Goal: Task Accomplishment & Management: Use online tool/utility

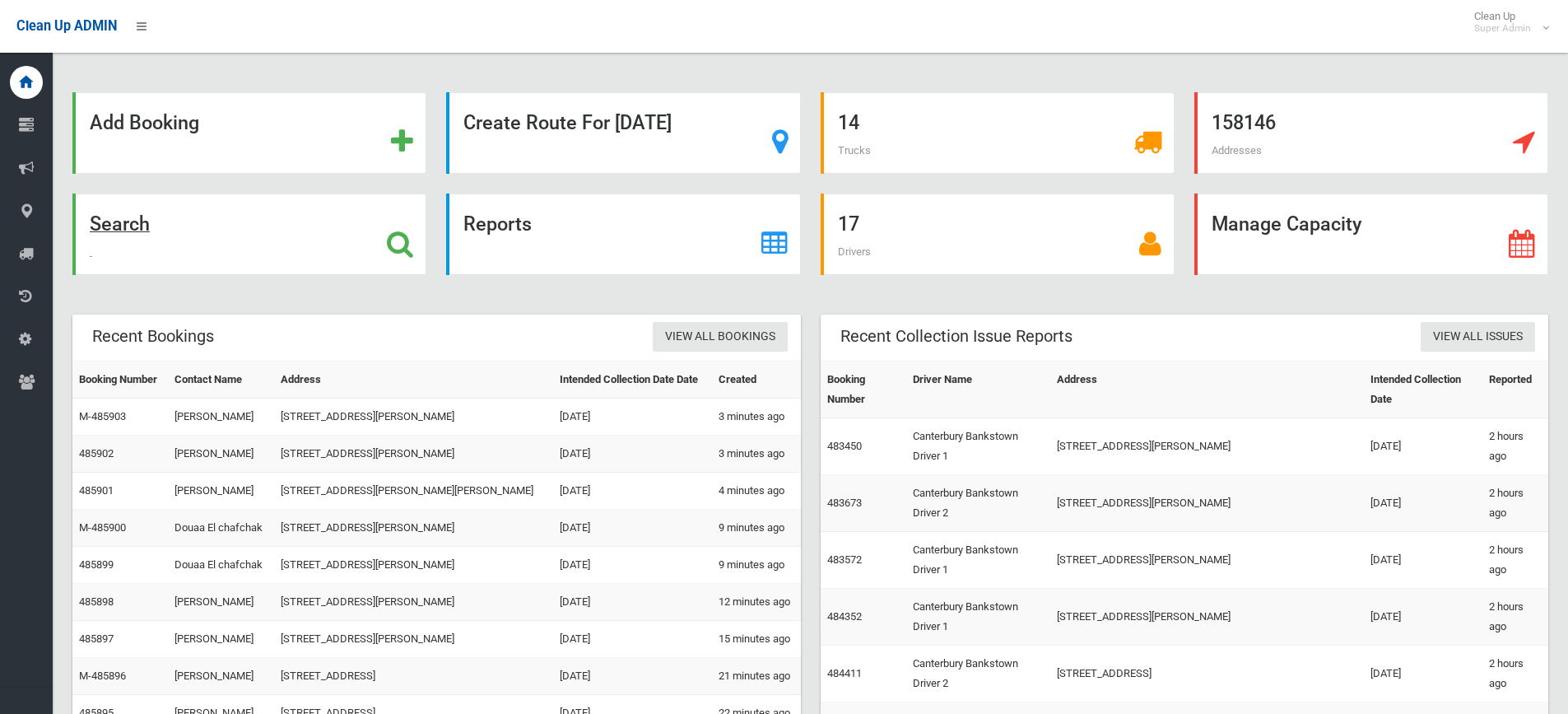
click at [134, 228] on strong "Search" at bounding box center [119, 224] width 60 height 23
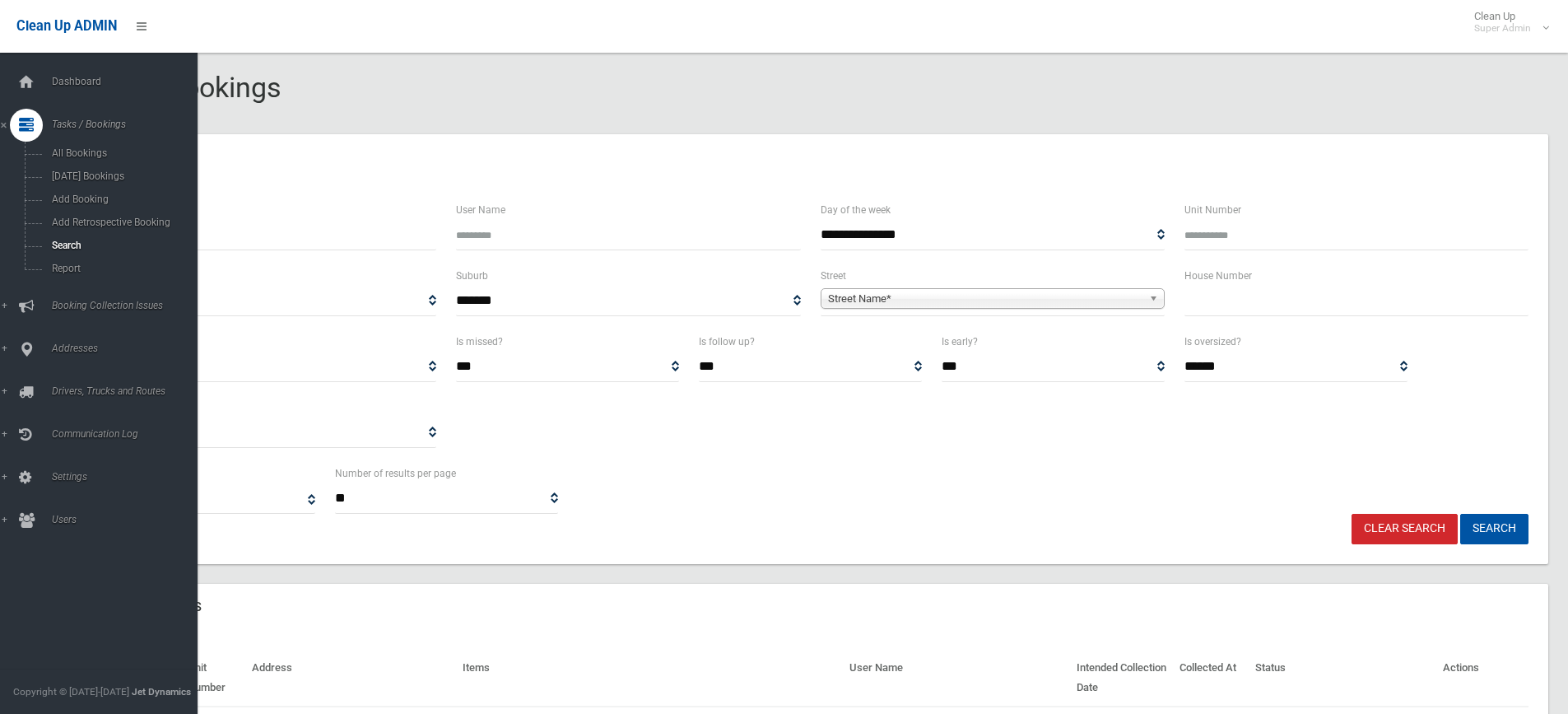
select select
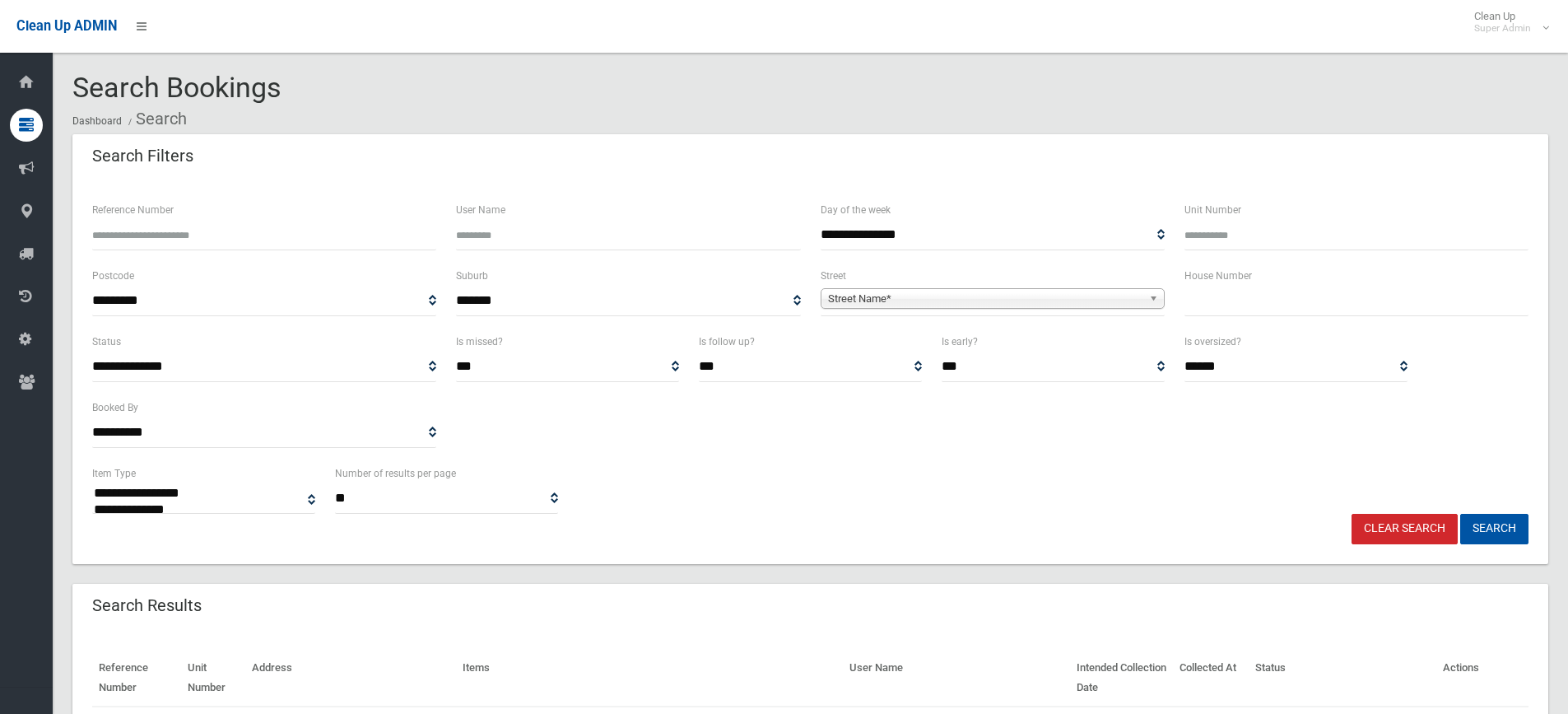
click at [887, 303] on span "Street Name*" at bounding box center [985, 299] width 315 height 20
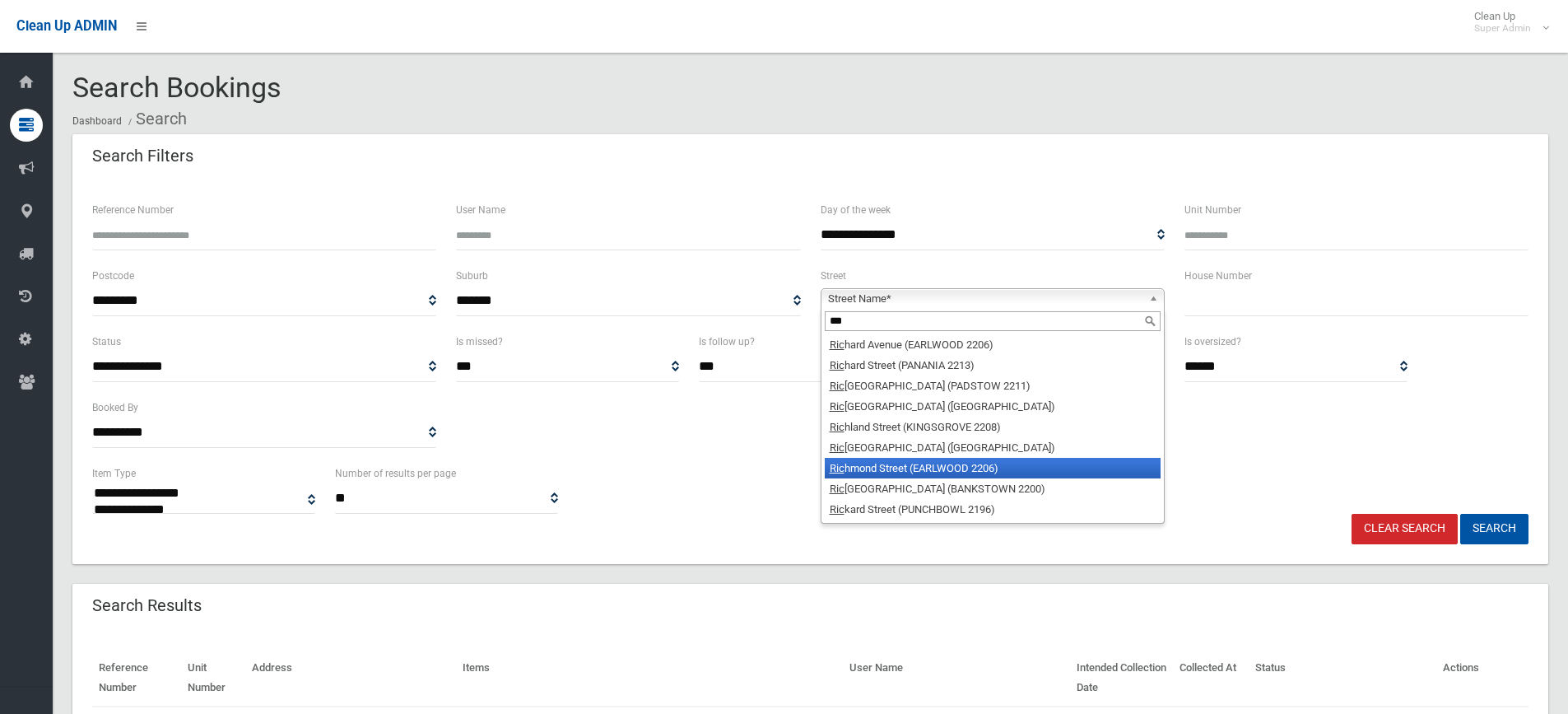
type input "***"
click at [931, 473] on li "Ric hmond Street (EARLWOOD 2206)" at bounding box center [992, 468] width 336 height 21
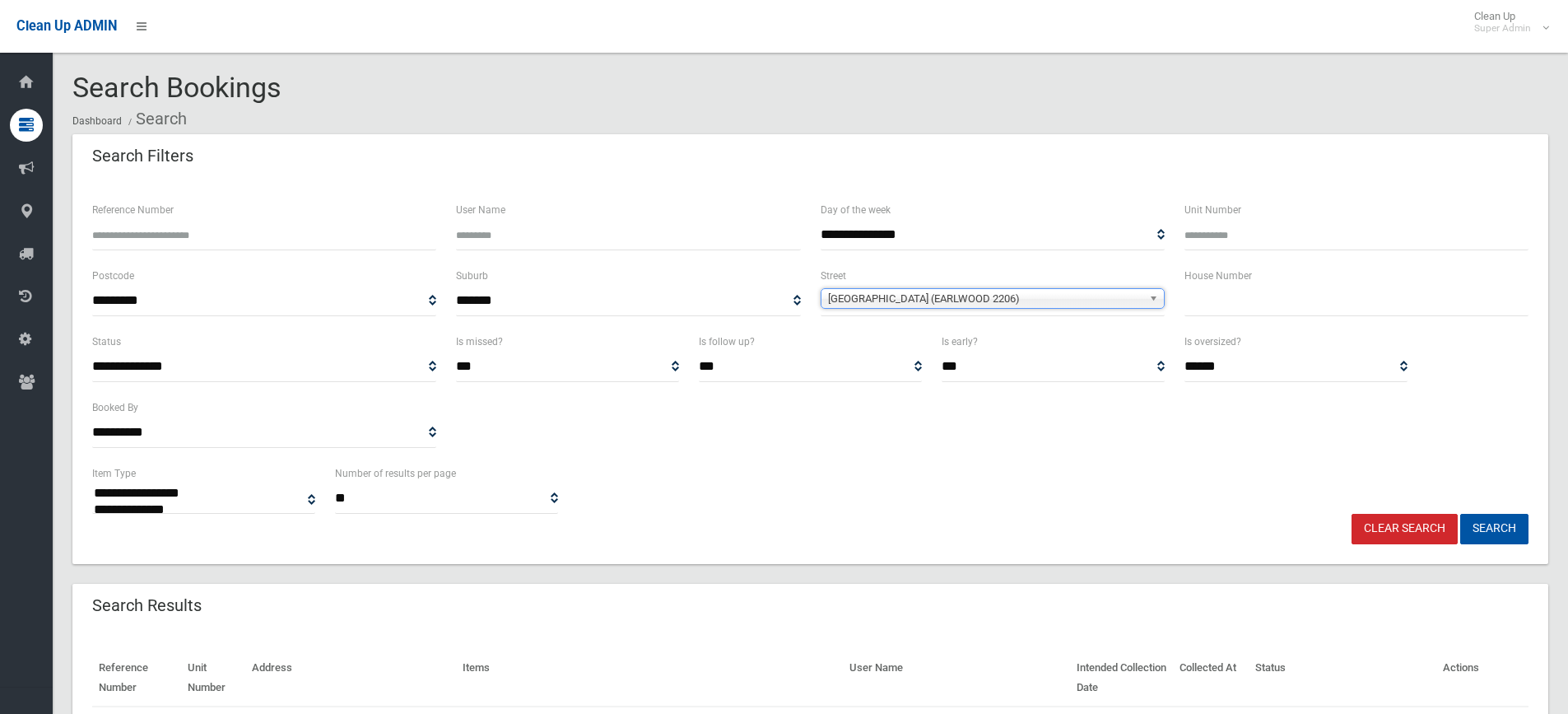
click at [1217, 301] on input "text" at bounding box center [1356, 301] width 344 height 31
type input "**"
click at [1492, 531] on button "Search" at bounding box center [1495, 529] width 69 height 31
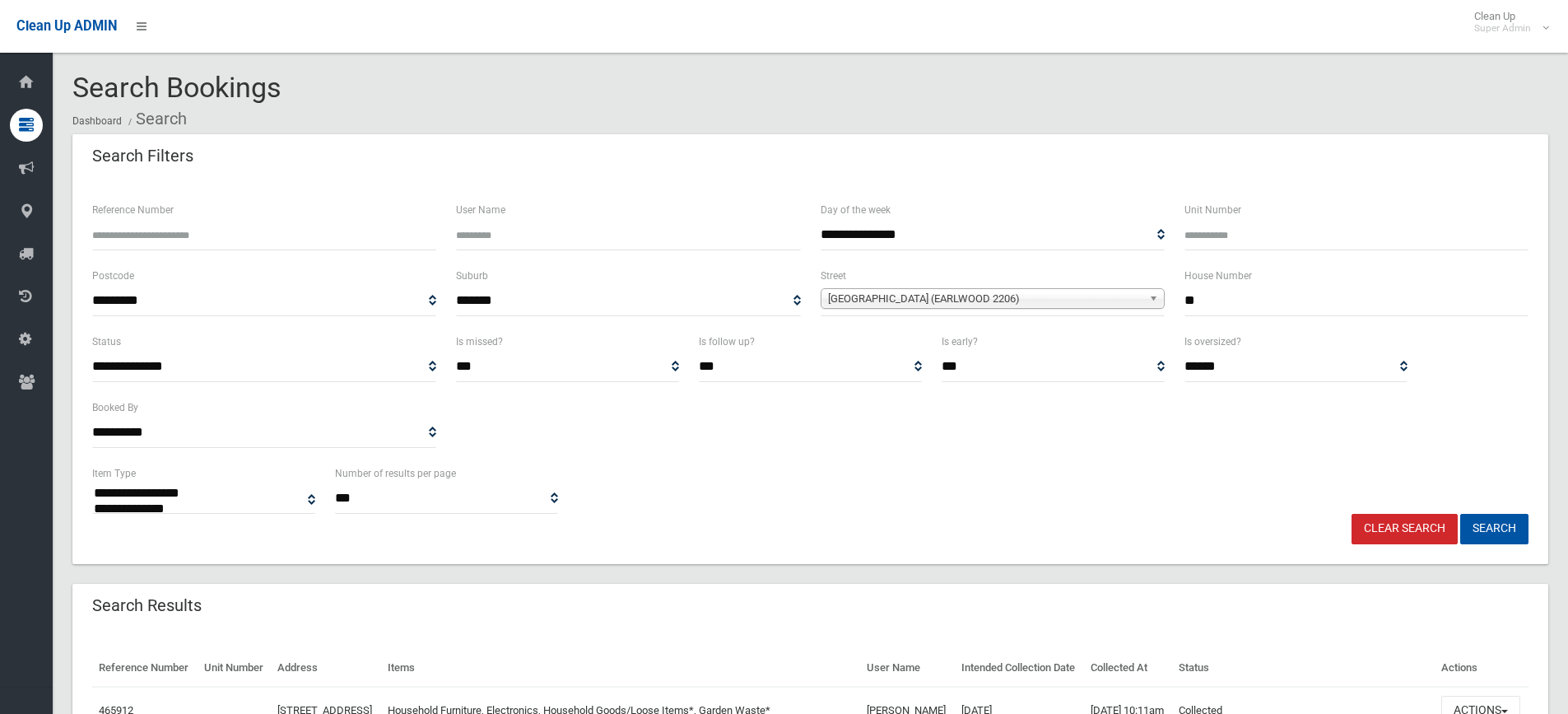
select select
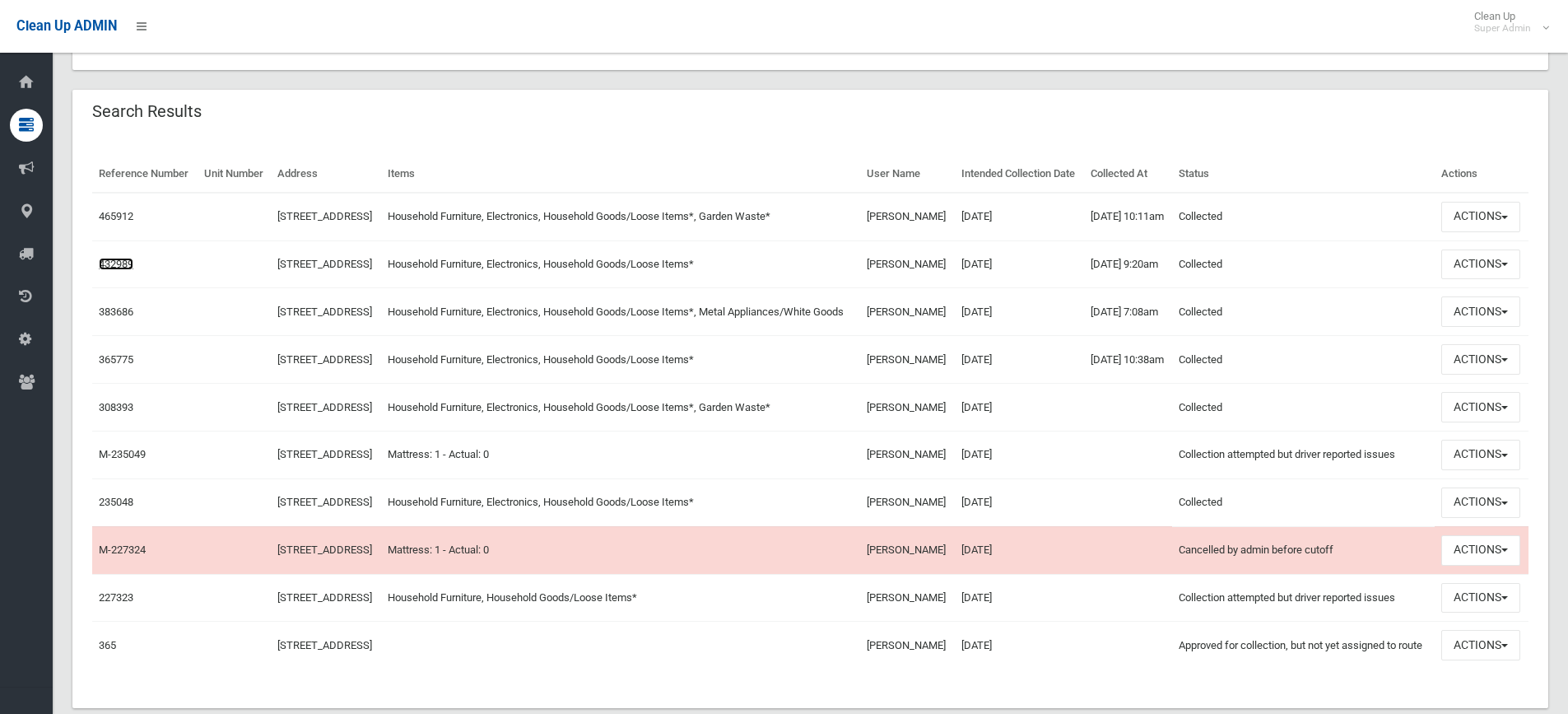
click at [124, 270] on link "432989" at bounding box center [115, 264] width 34 height 13
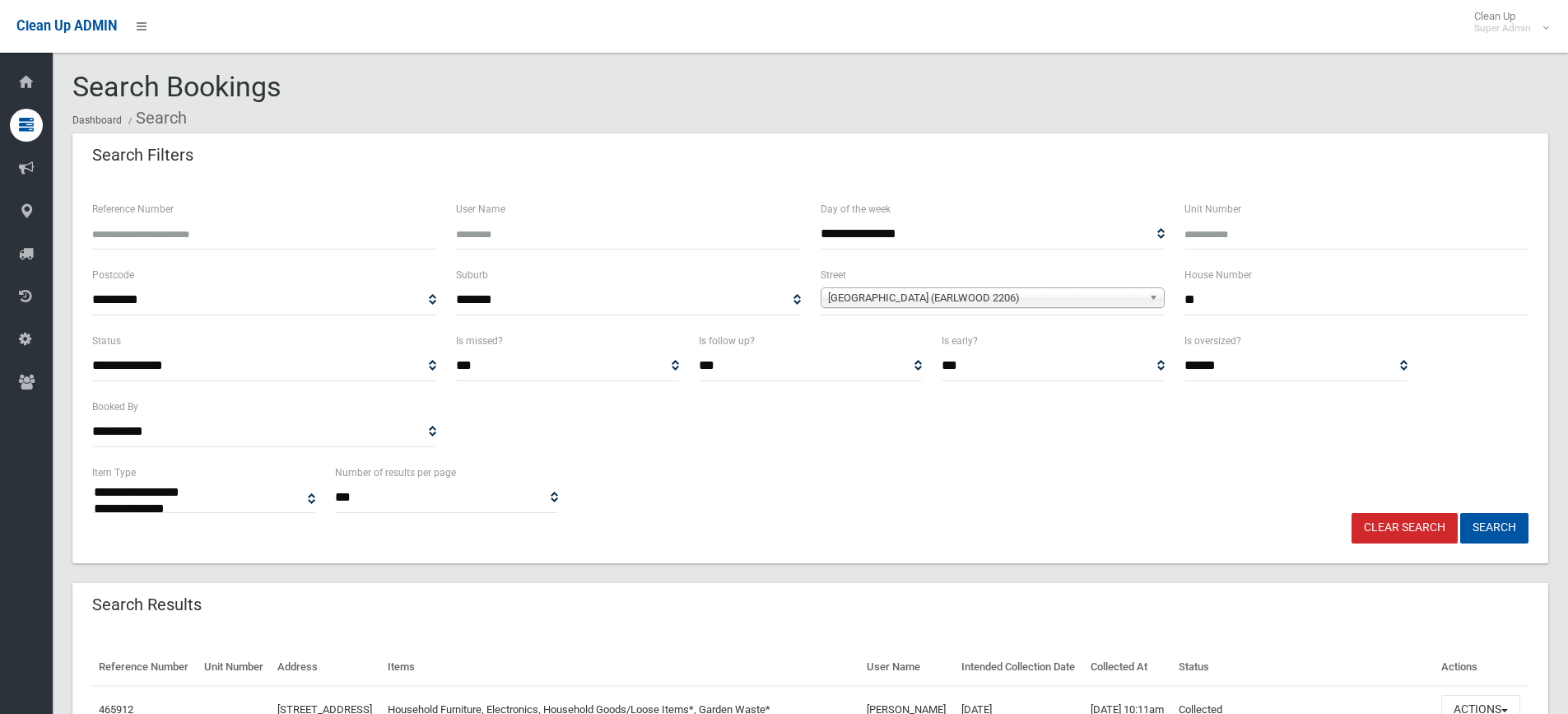
scroll to position [0, 0]
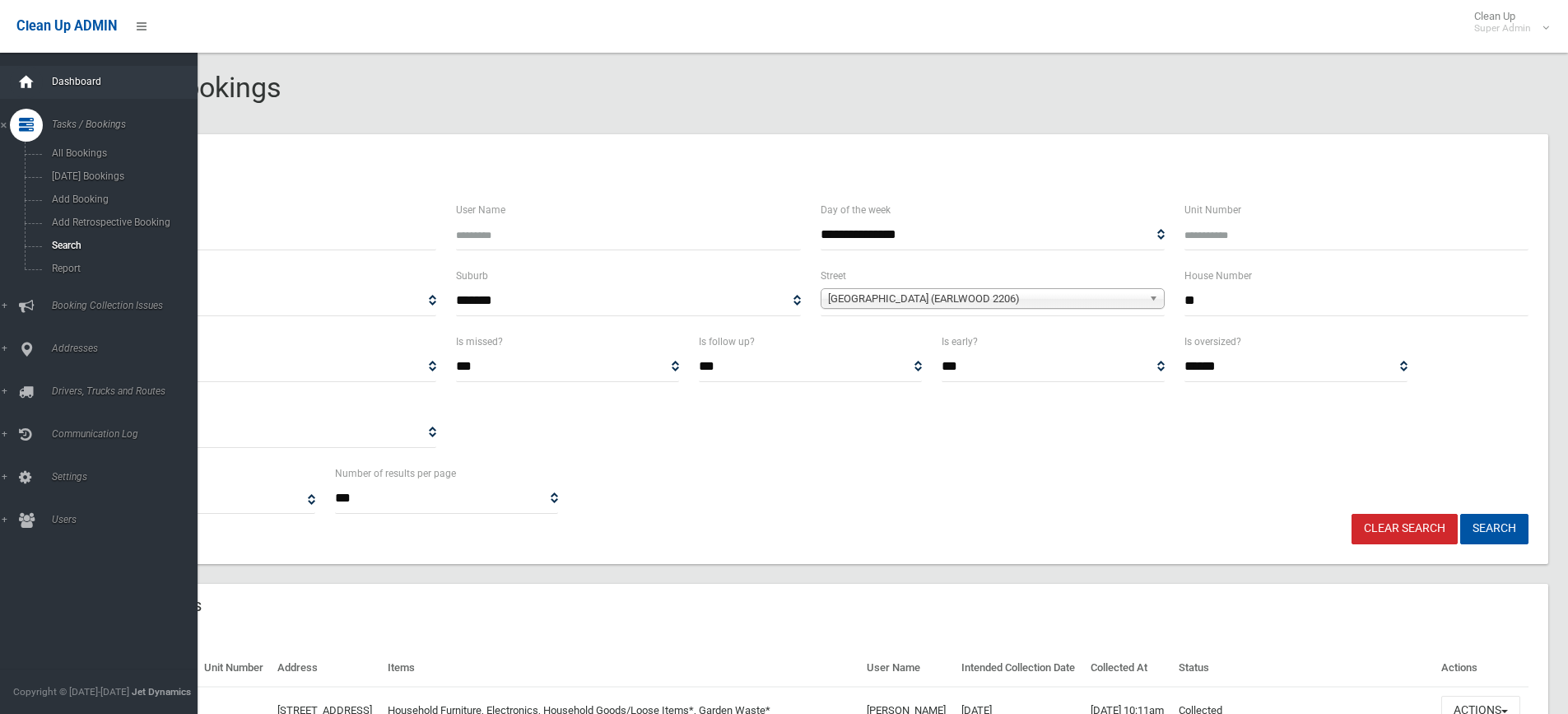
click at [35, 77] on div at bounding box center [26, 82] width 32 height 32
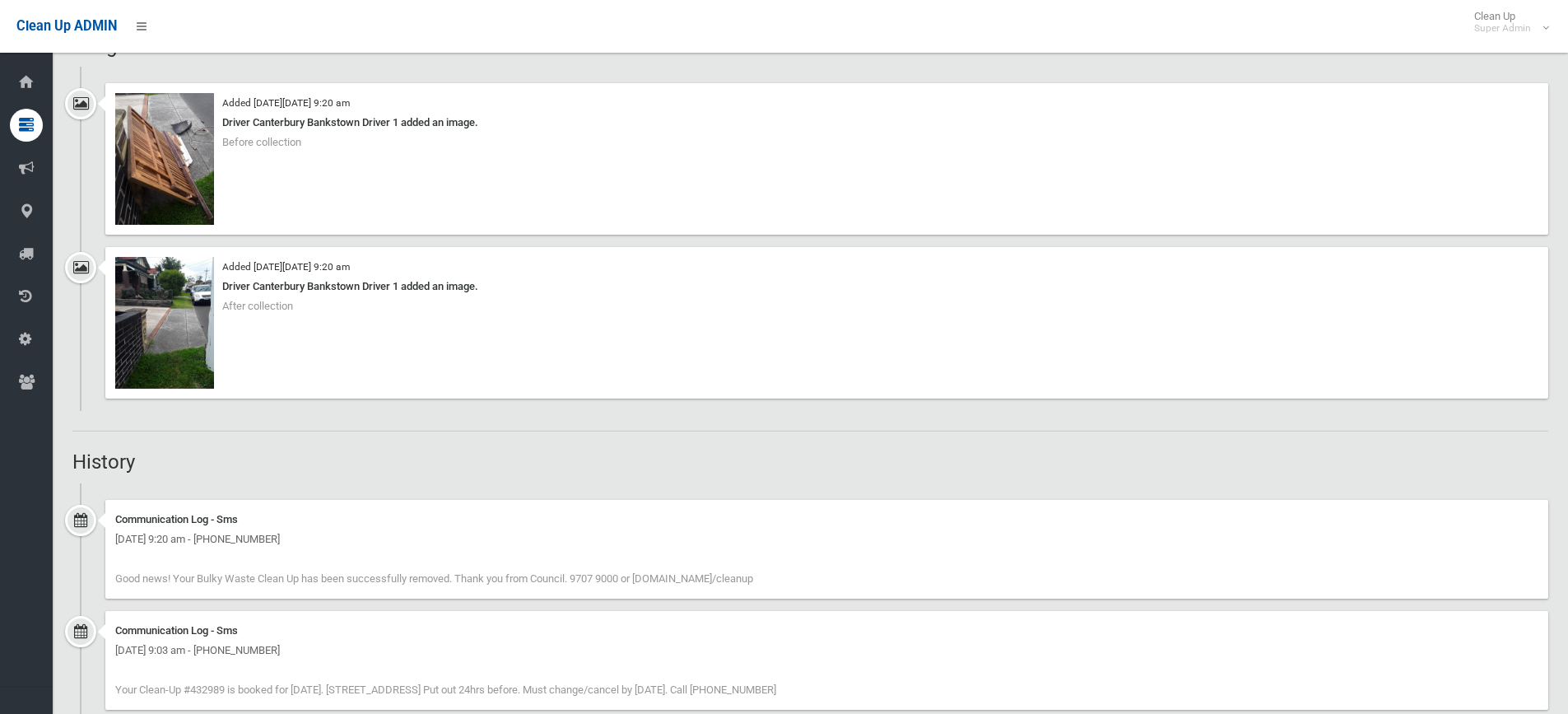
scroll to position [1026, 0]
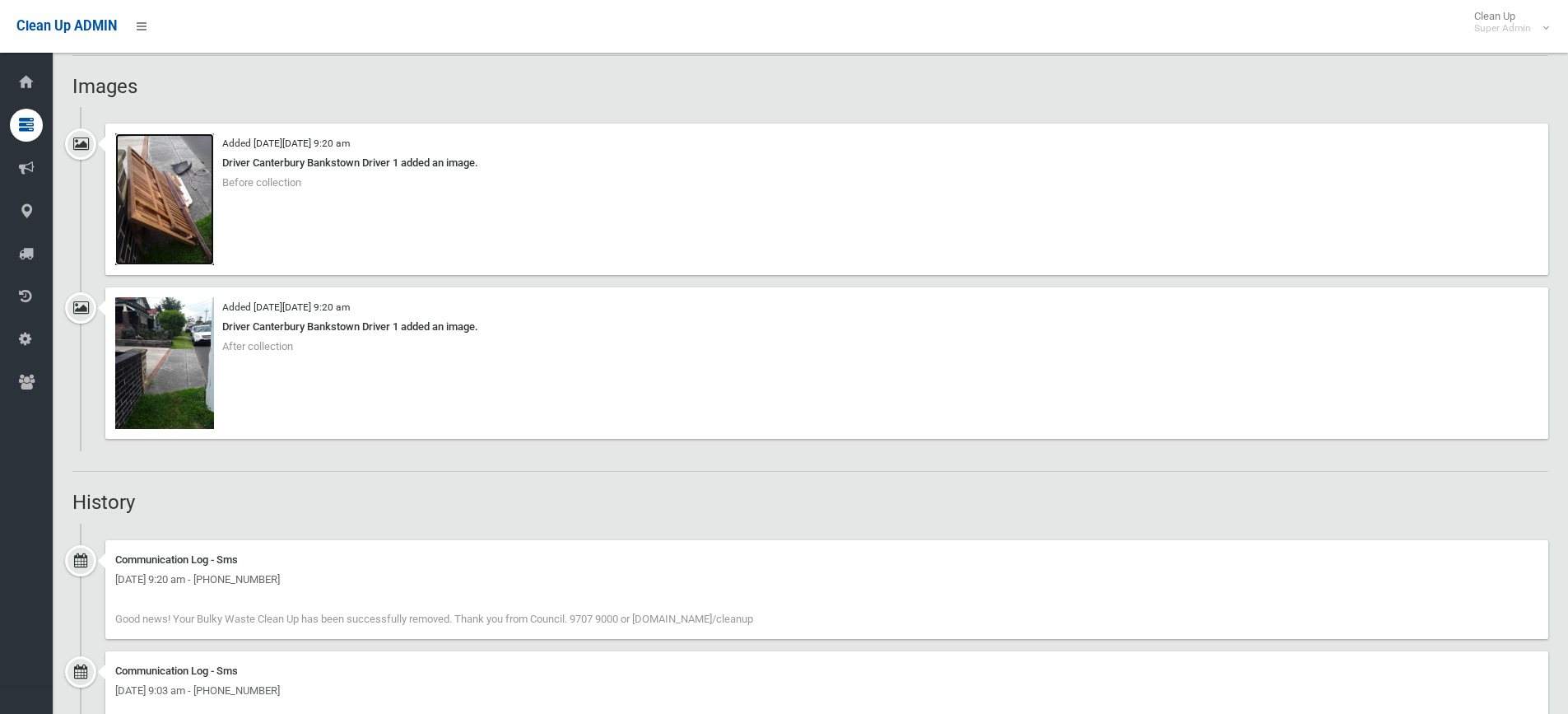
click at [172, 209] on img at bounding box center [164, 199] width 98 height 132
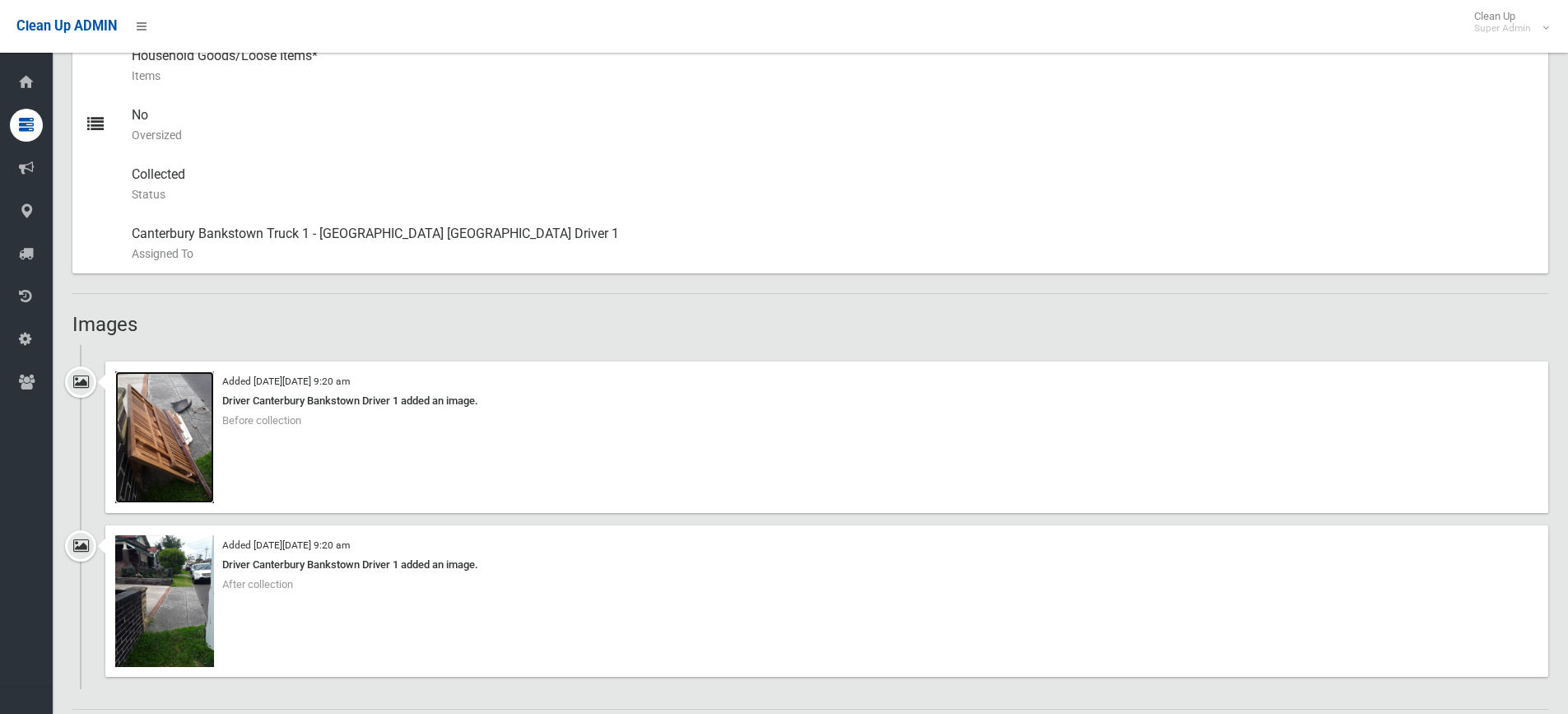
scroll to position [779, 0]
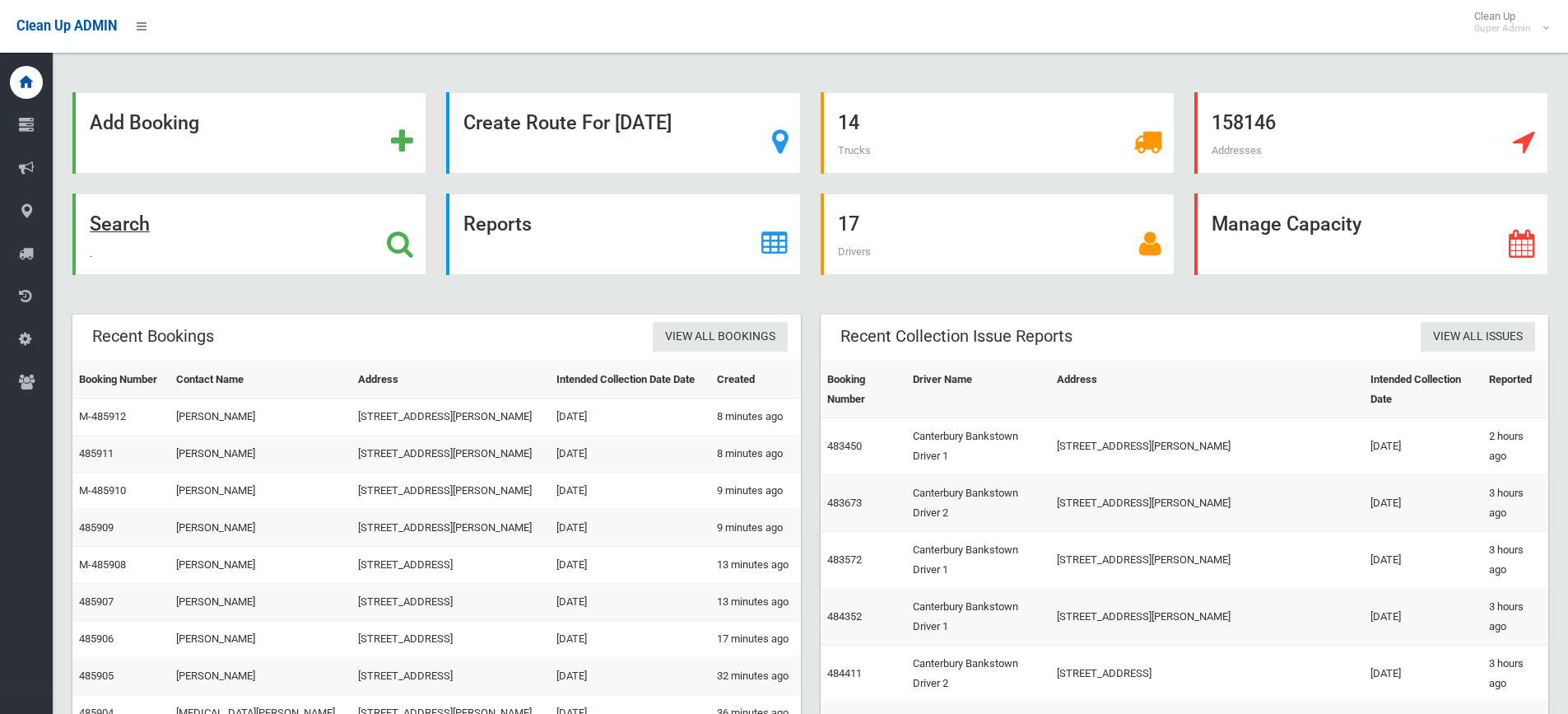
click at [100, 230] on strong "Search" at bounding box center [119, 224] width 60 height 23
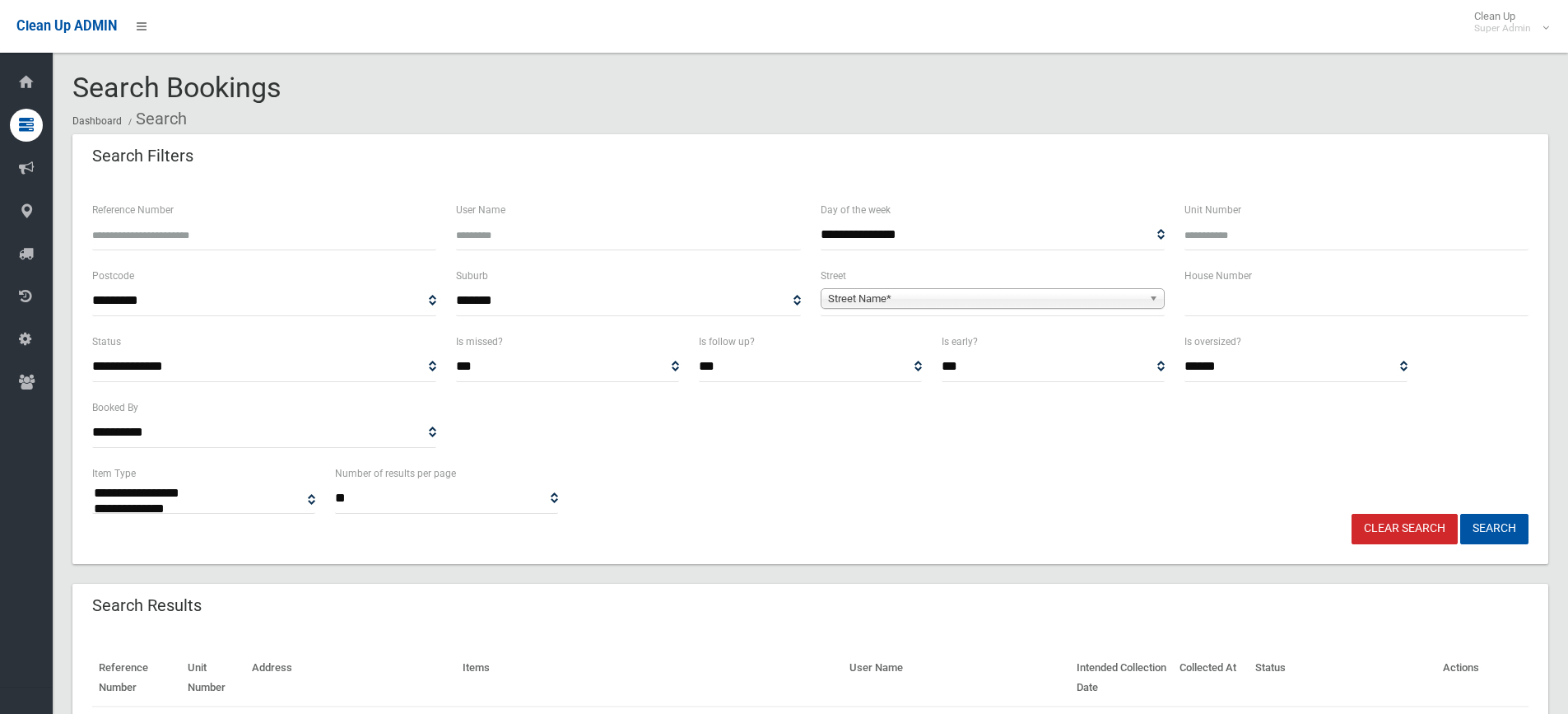
select select
click at [886, 300] on span "Street Name*" at bounding box center [985, 299] width 315 height 20
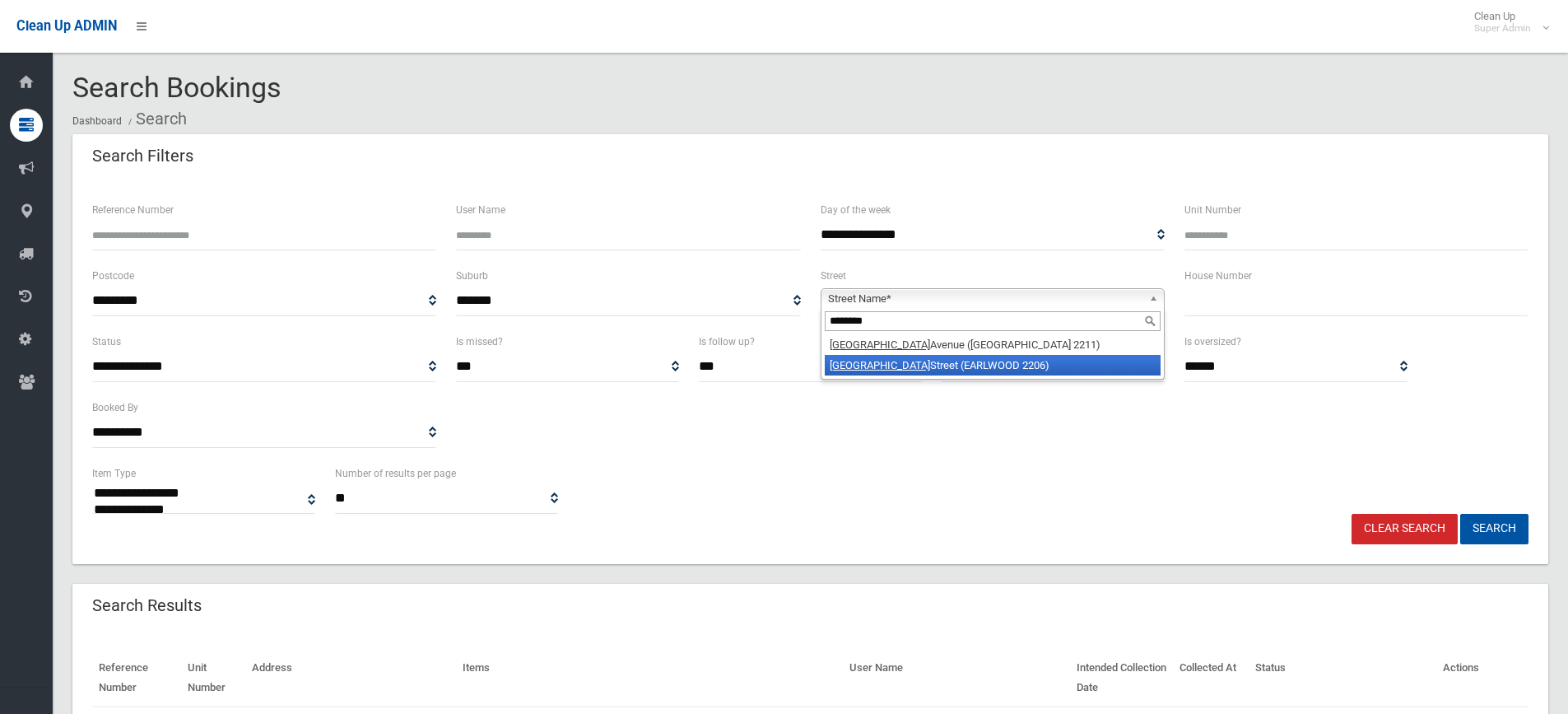
type input "********"
click at [881, 362] on li "Richmond Street (EARLWOOD 2206)" at bounding box center [992, 365] width 336 height 21
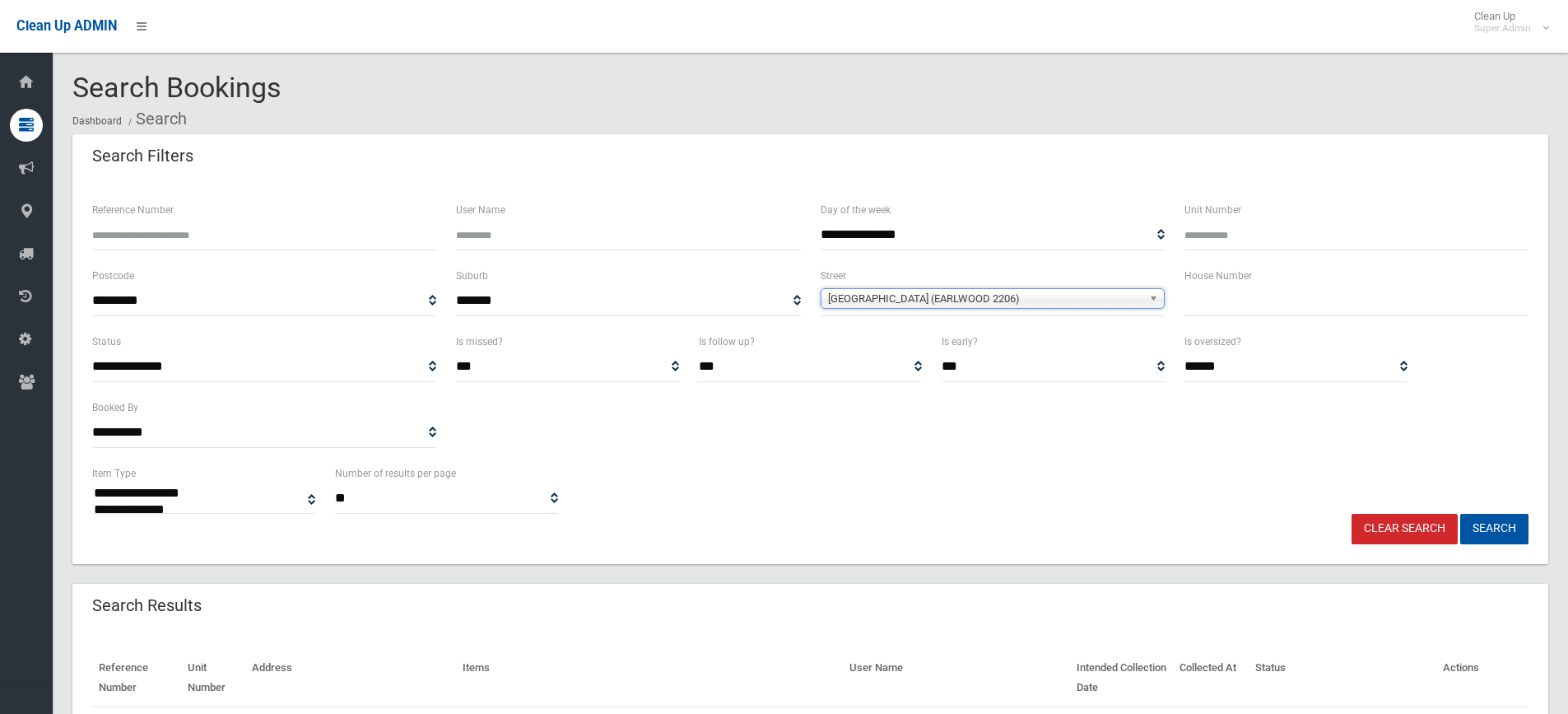
click at [1232, 301] on input "text" at bounding box center [1356, 301] width 344 height 31
type input "**"
click at [1497, 528] on button "Search" at bounding box center [1495, 529] width 69 height 31
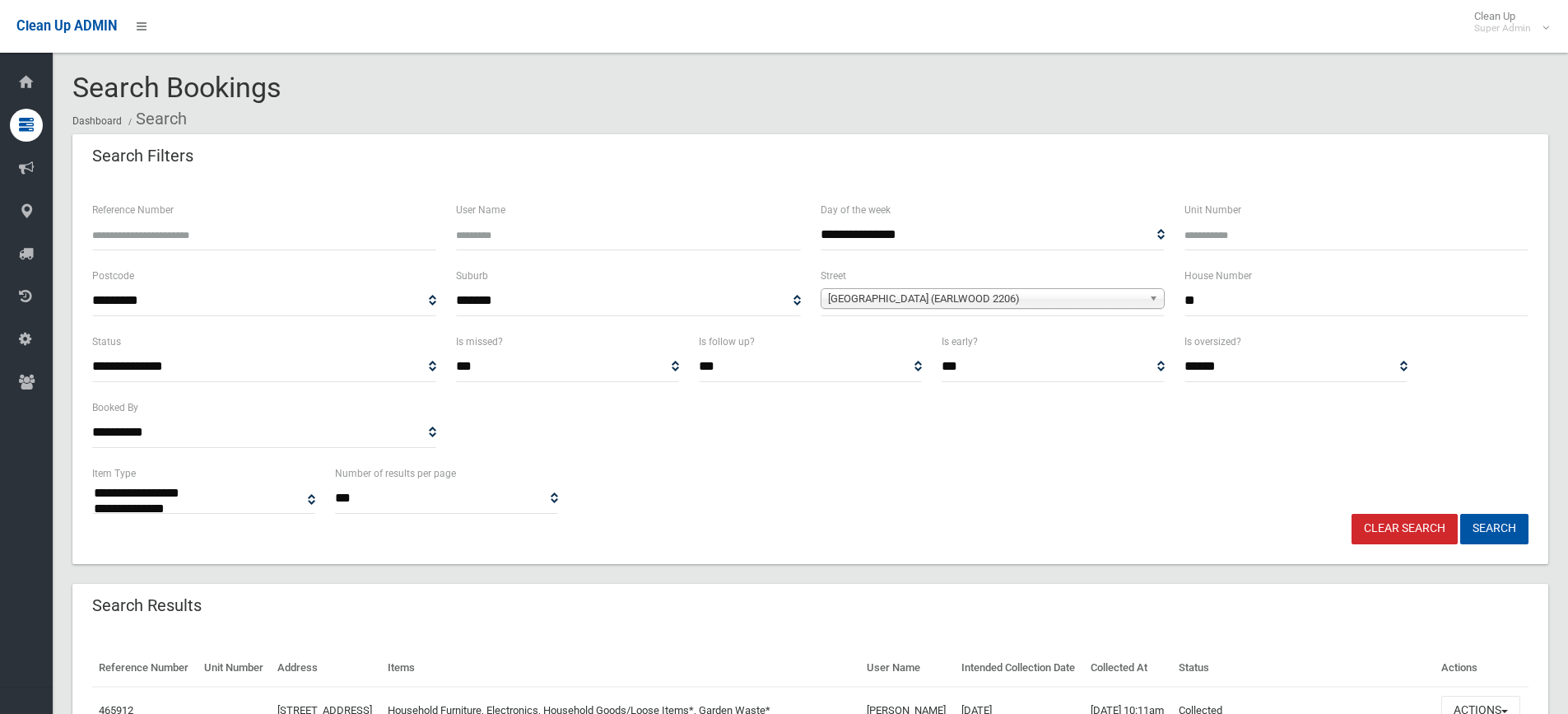
select select
click at [1497, 524] on button "Search" at bounding box center [1495, 529] width 69 height 31
select select
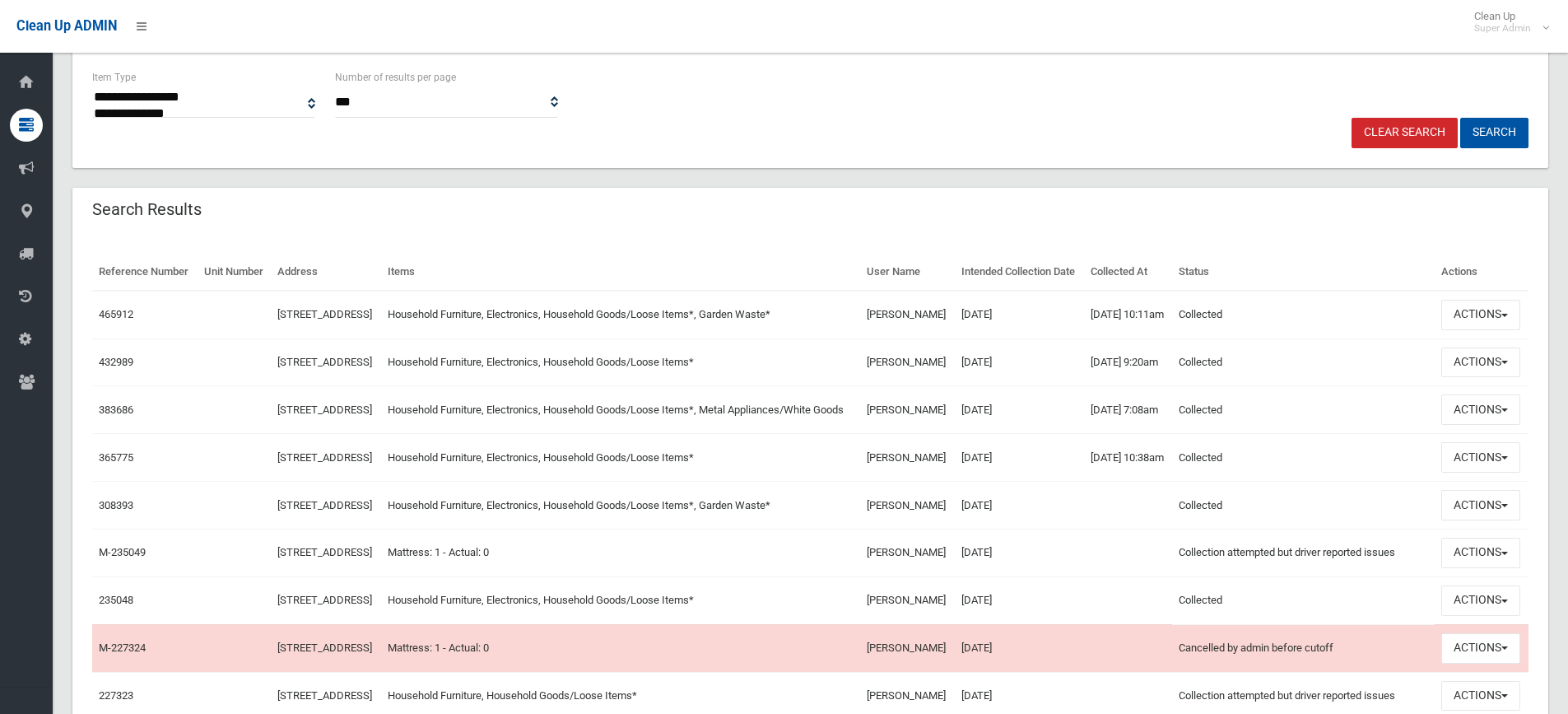
scroll to position [412, 0]
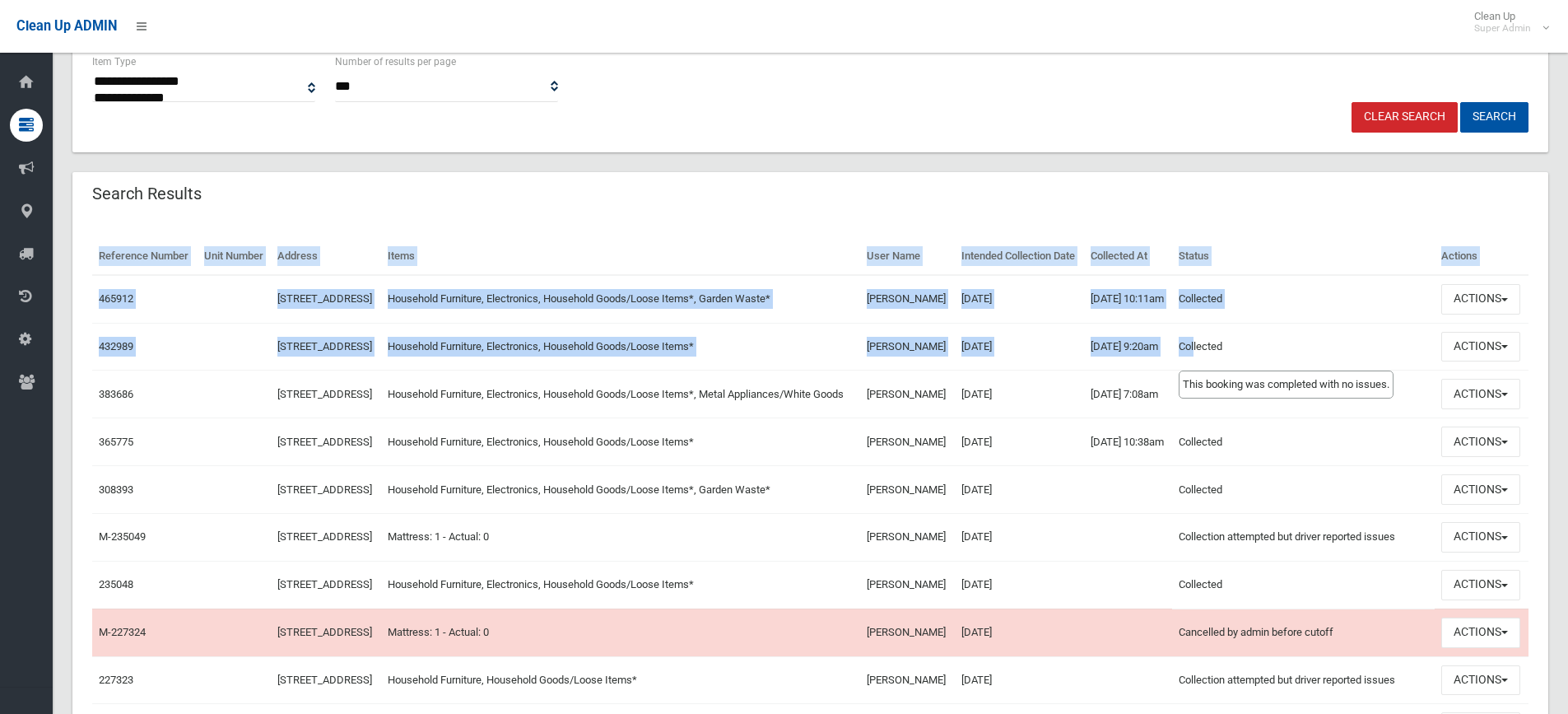
drag, startPoint x: 80, startPoint y: 309, endPoint x: 1219, endPoint y: 384, distance: 1141.5
click at [1219, 384] on div "Reference Number Unit Number Address Items User Name Intended Collection Date C…" at bounding box center [810, 505] width 1476 height 572
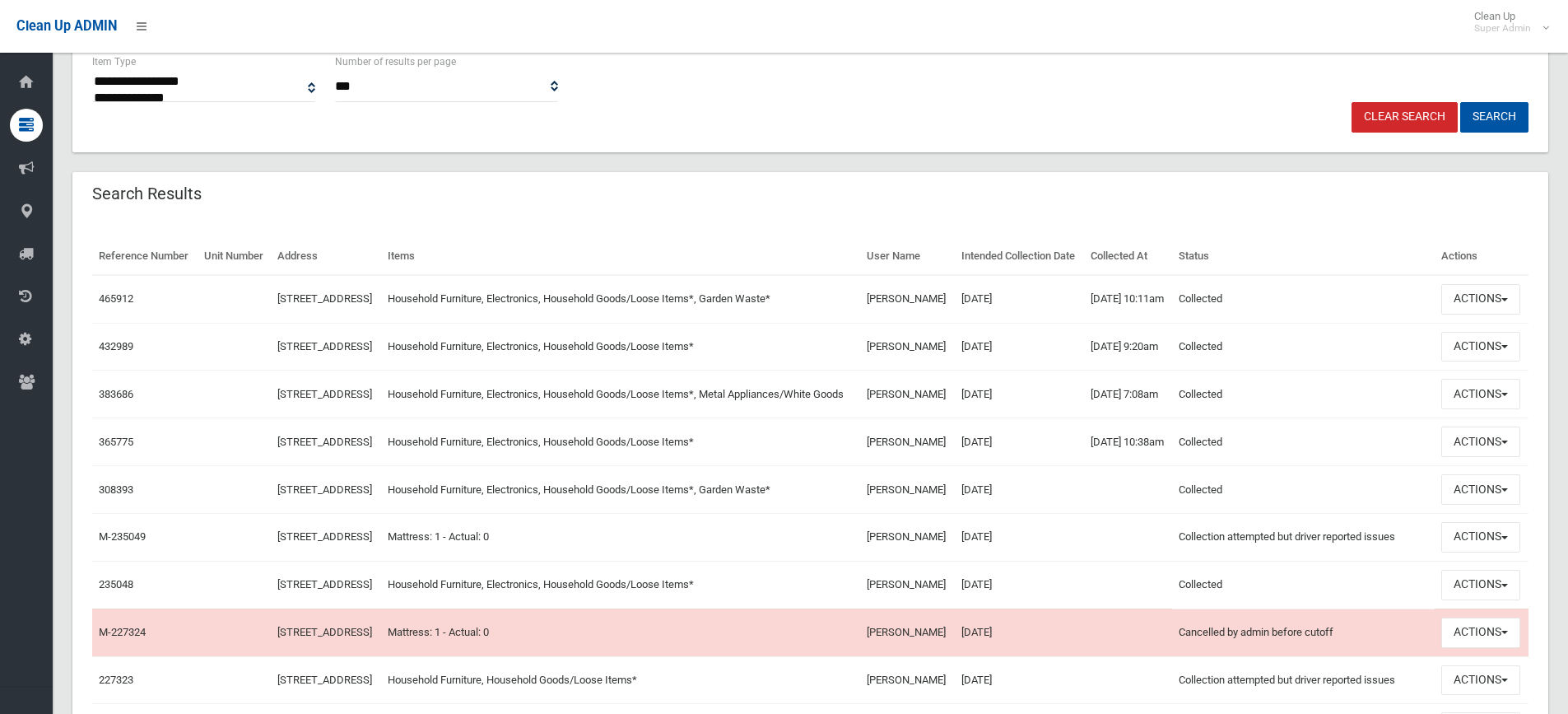
click at [1274, 200] on div "Search Results" at bounding box center [810, 195] width 1476 height 46
drag, startPoint x: 1092, startPoint y: 311, endPoint x: 1192, endPoint y: 311, distance: 100.0
click at [1172, 311] on td "[DATE] 10:11am" at bounding box center [1129, 299] width 88 height 48
drag, startPoint x: 1158, startPoint y: 371, endPoint x: 1093, endPoint y: 371, distance: 65.0
click at [1093, 371] on td "[DATE] 9:20am" at bounding box center [1129, 347] width 88 height 48
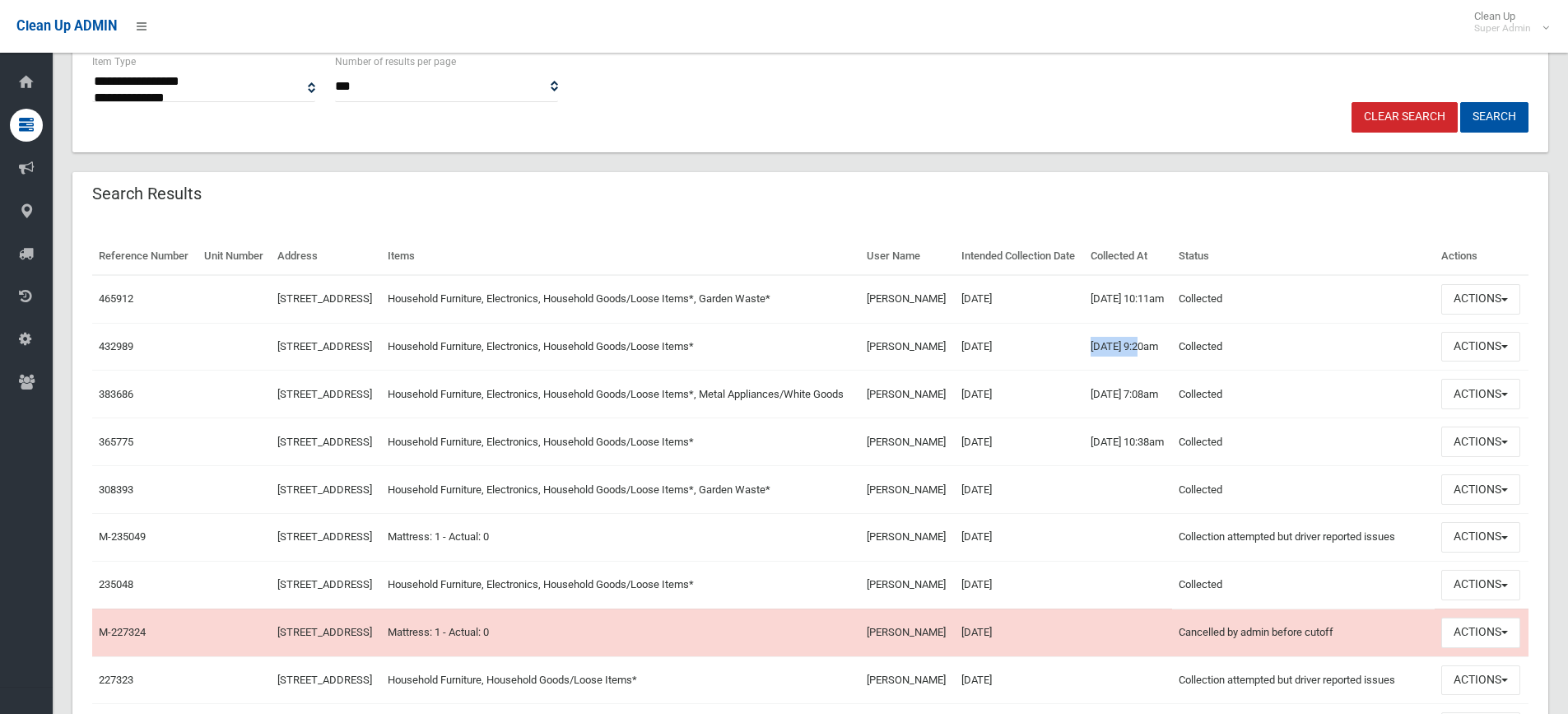
drag, startPoint x: 939, startPoint y: 334, endPoint x: 864, endPoint y: 311, distance: 78.4
click at [864, 311] on tr "465912 [STREET_ADDRESS] Household Furniture, Electronics, Household Goods/Loose…" at bounding box center [810, 299] width 1436 height 48
click at [121, 353] on link "432989" at bounding box center [115, 347] width 34 height 13
click at [115, 305] on link "465912" at bounding box center [115, 299] width 34 height 13
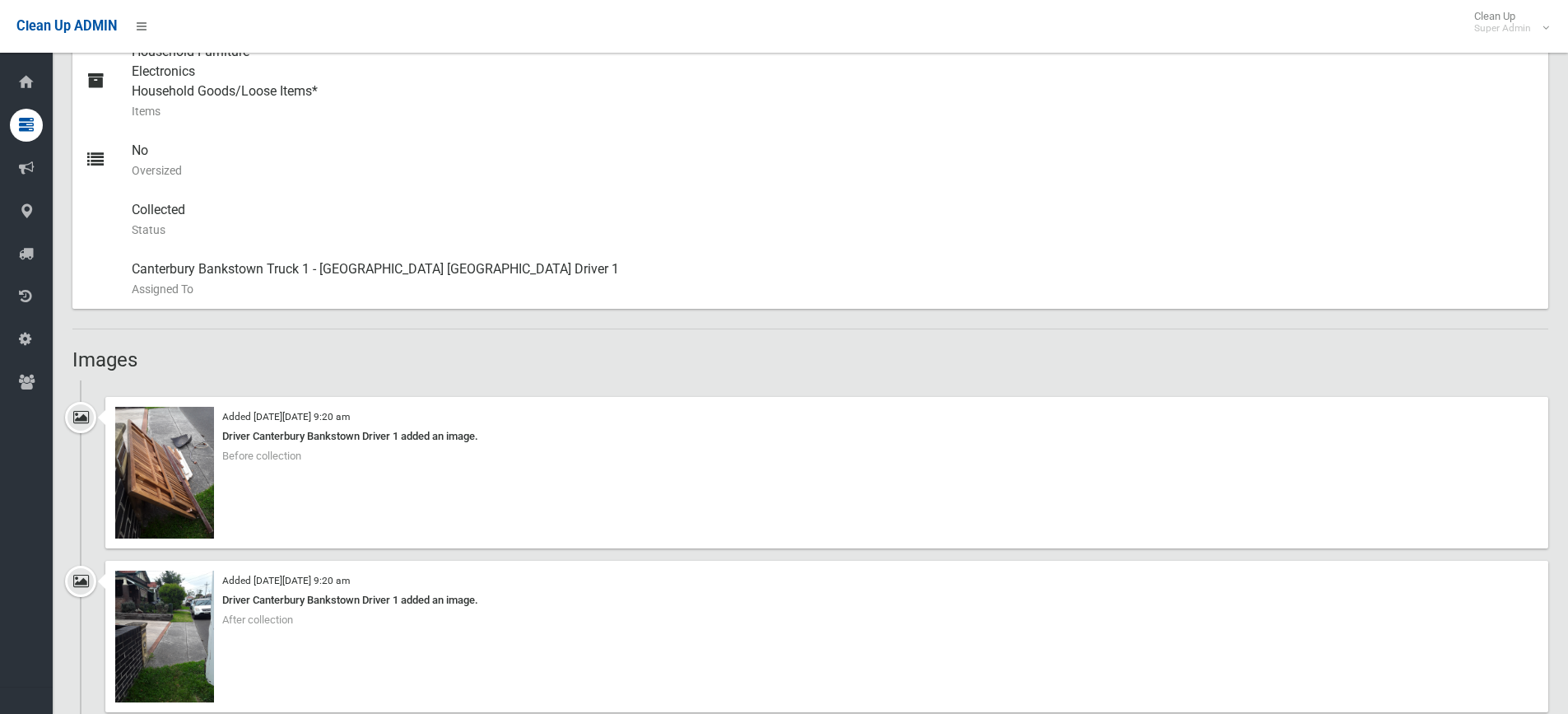
scroll to position [823, 0]
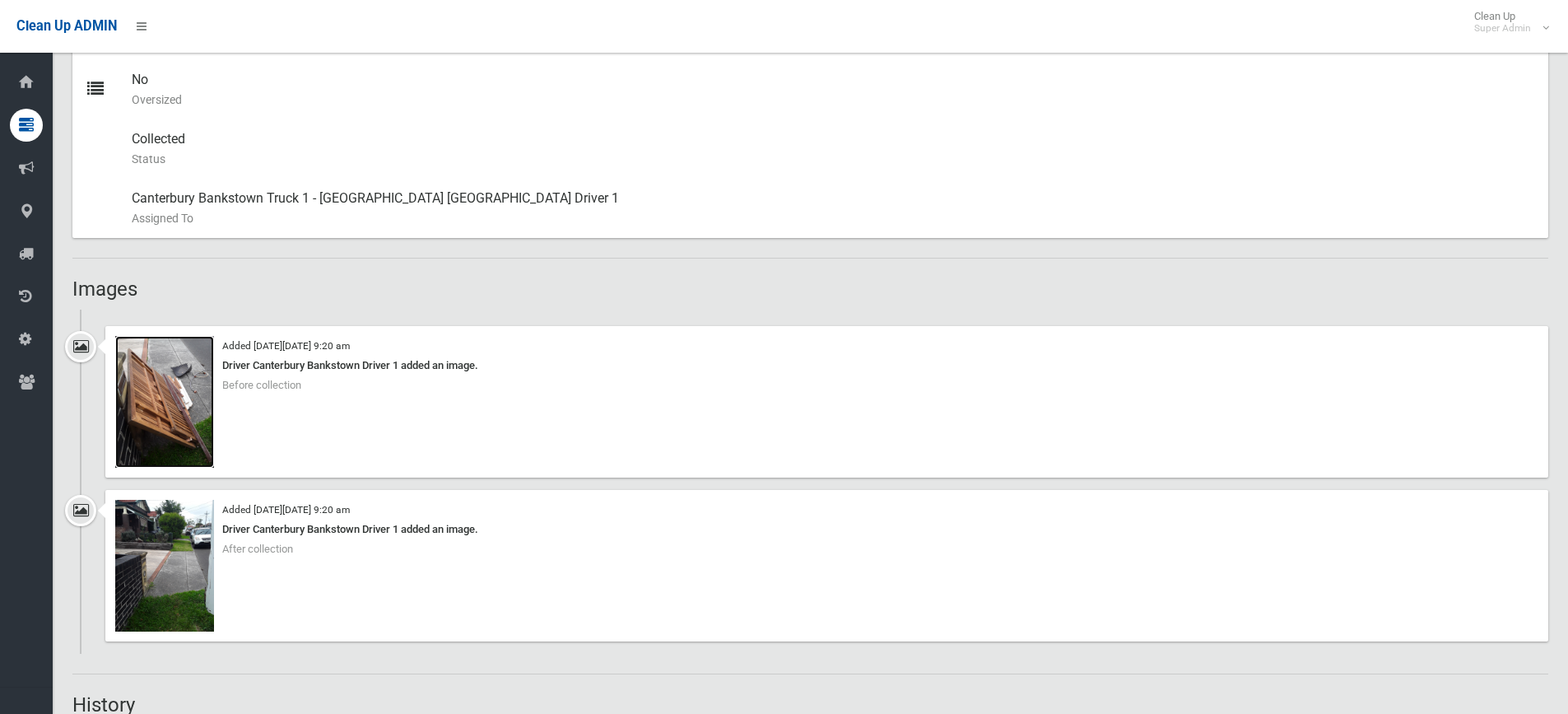
click at [155, 414] on img at bounding box center [164, 402] width 98 height 132
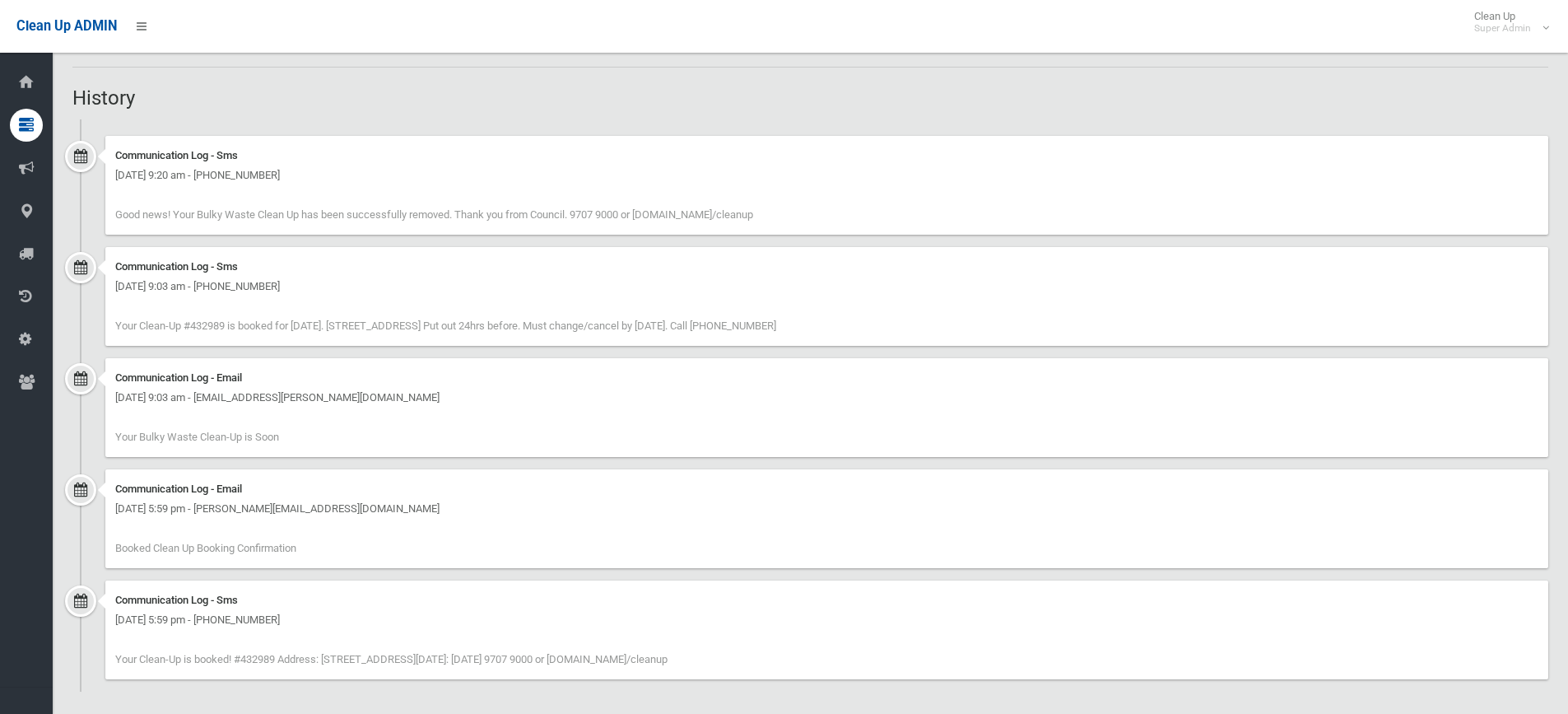
scroll to position [1438, 0]
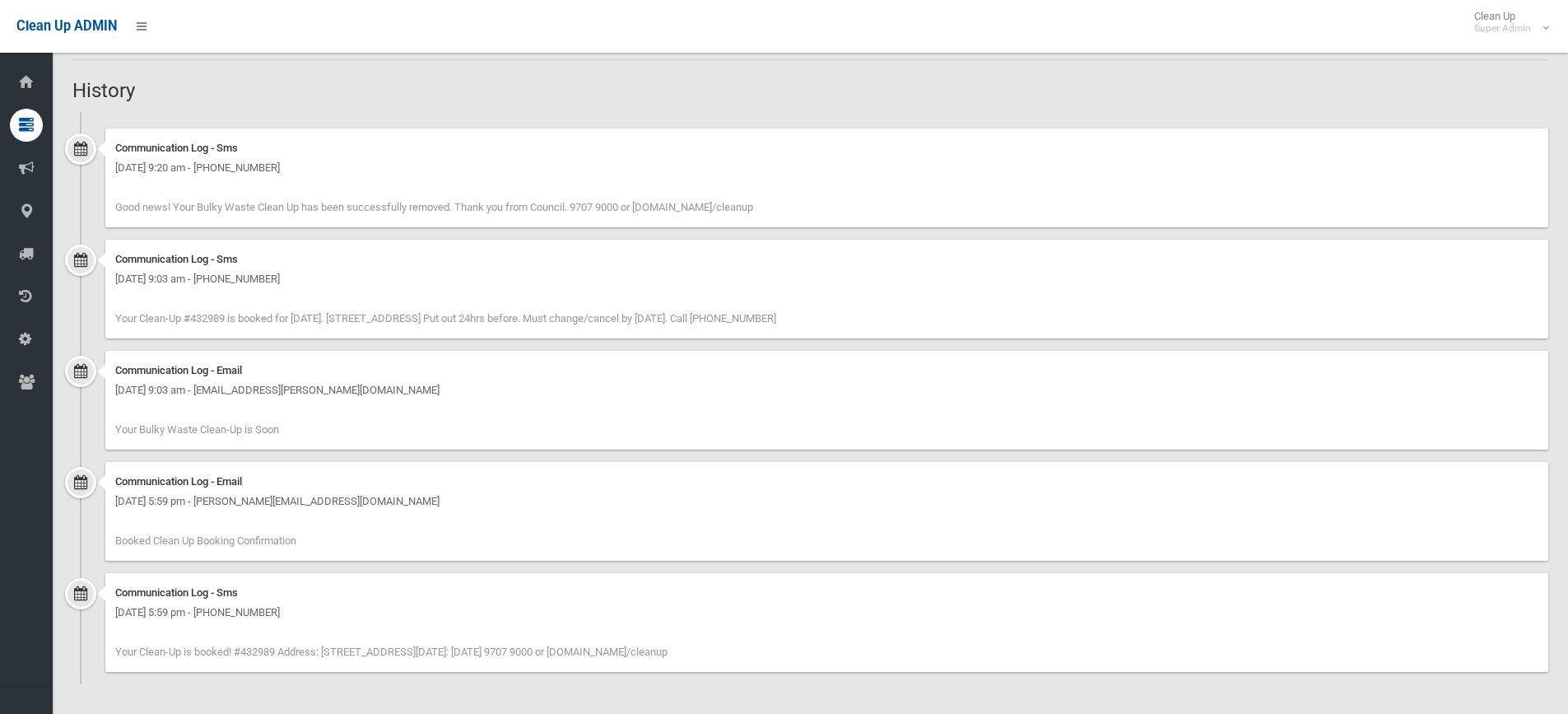
drag, startPoint x: 117, startPoint y: 609, endPoint x: 317, endPoint y: 606, distance: 200.0
click at [317, 606] on div "[DATE] 5:59 pm - [PHONE_NUMBER]" at bounding box center [827, 613] width 1424 height 20
click at [301, 626] on div "Communication Log - Sms Wednesday 25th December 2024 - 5:59 pm - +61422080549 Y…" at bounding box center [826, 622] width 1443 height 98
click at [312, 627] on div "Communication Log - Sms Wednesday 25th December 2024 - 5:59 pm - +61422080549 Y…" at bounding box center [826, 622] width 1443 height 98
drag, startPoint x: 314, startPoint y: 607, endPoint x: 261, endPoint y: 607, distance: 53.0
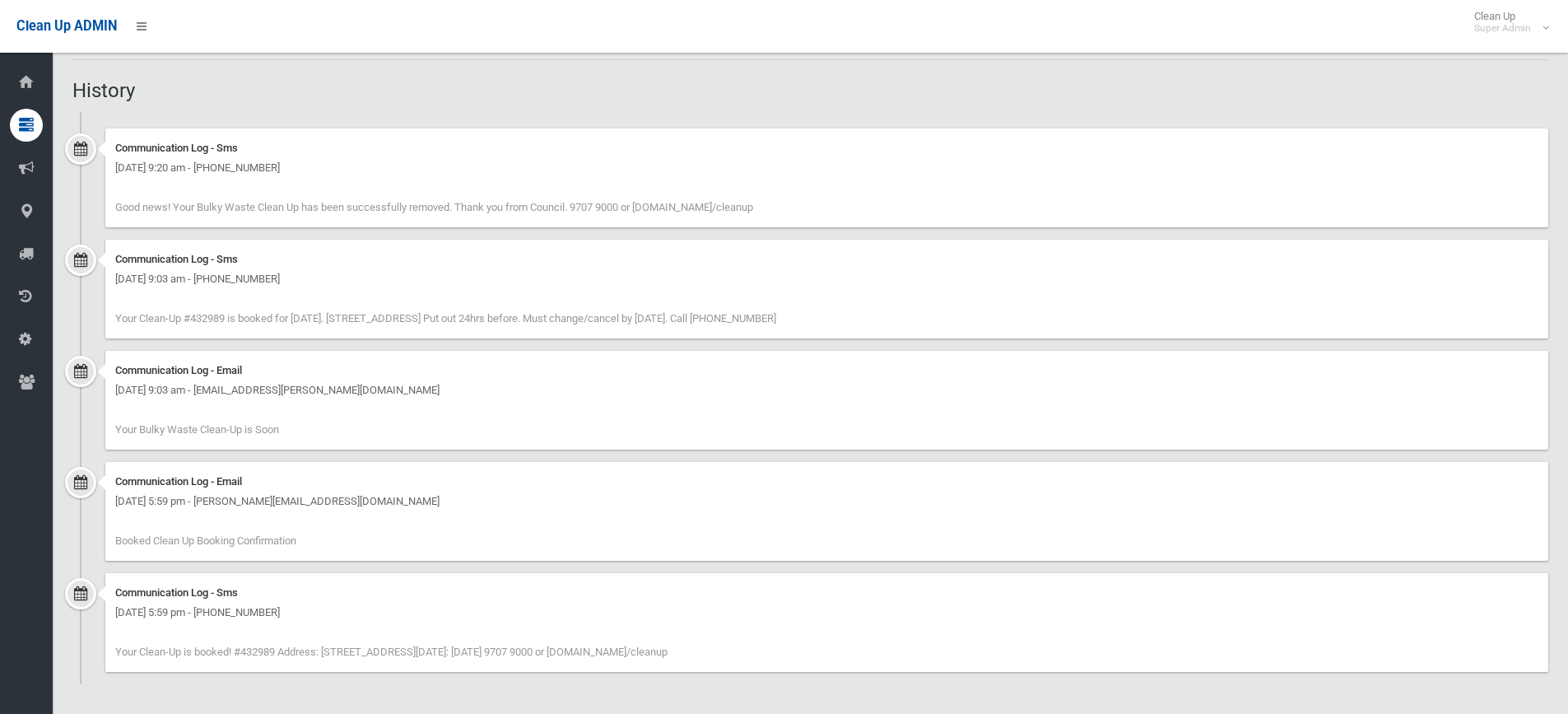
click at [261, 607] on div "Wednesday 25th December 2024 - 5:59 pm - +61422080549" at bounding box center [827, 613] width 1424 height 20
drag, startPoint x: 173, startPoint y: 604, endPoint x: 263, endPoint y: 616, distance: 90.8
click at [263, 616] on div "Wednesday 25th December 2024 - 5:59 pm - +61422080549" at bounding box center [827, 613] width 1424 height 20
click at [523, 456] on div "Communication Log - Email Sunday 19th January 2025 - 9:03 am - Sophie.y.thomson…" at bounding box center [810, 406] width 1476 height 111
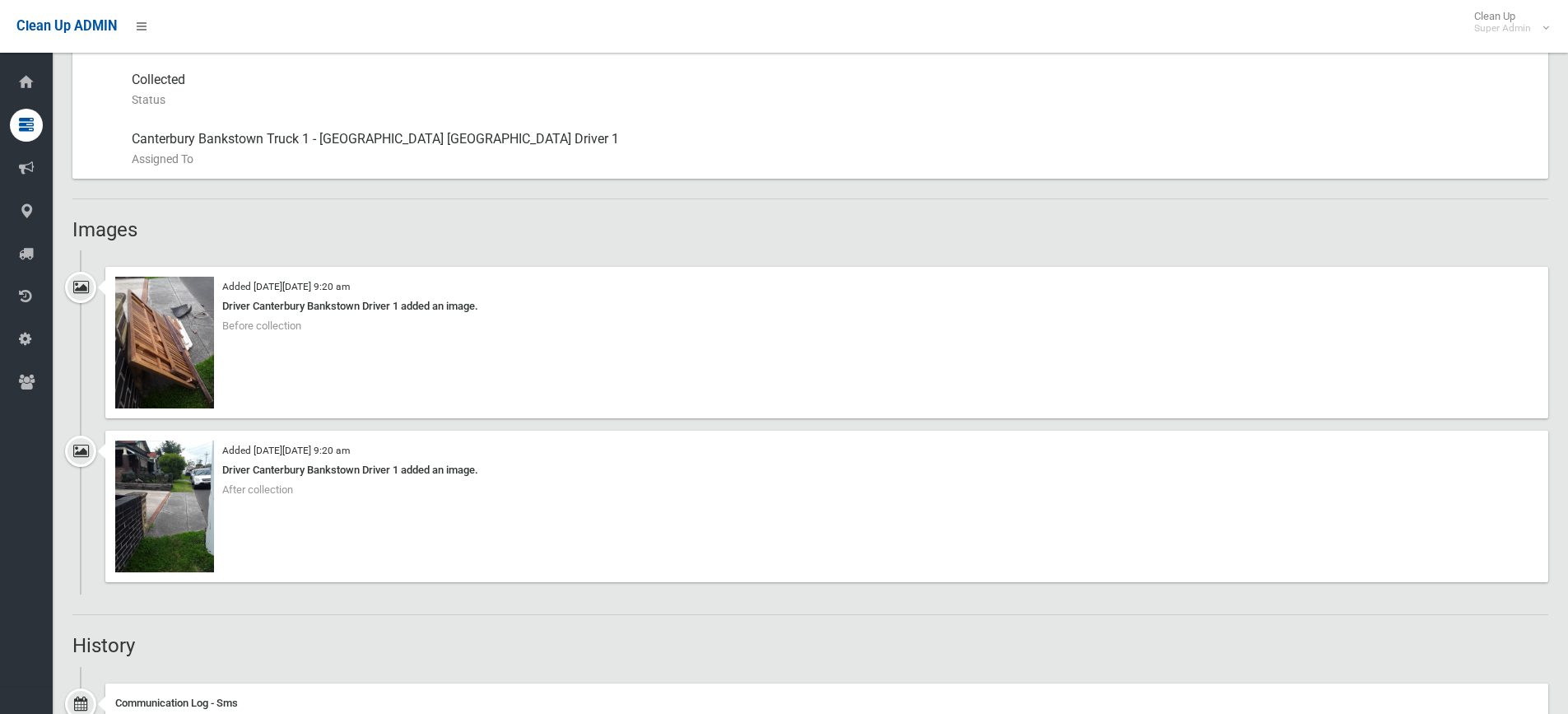
scroll to position [861, 0]
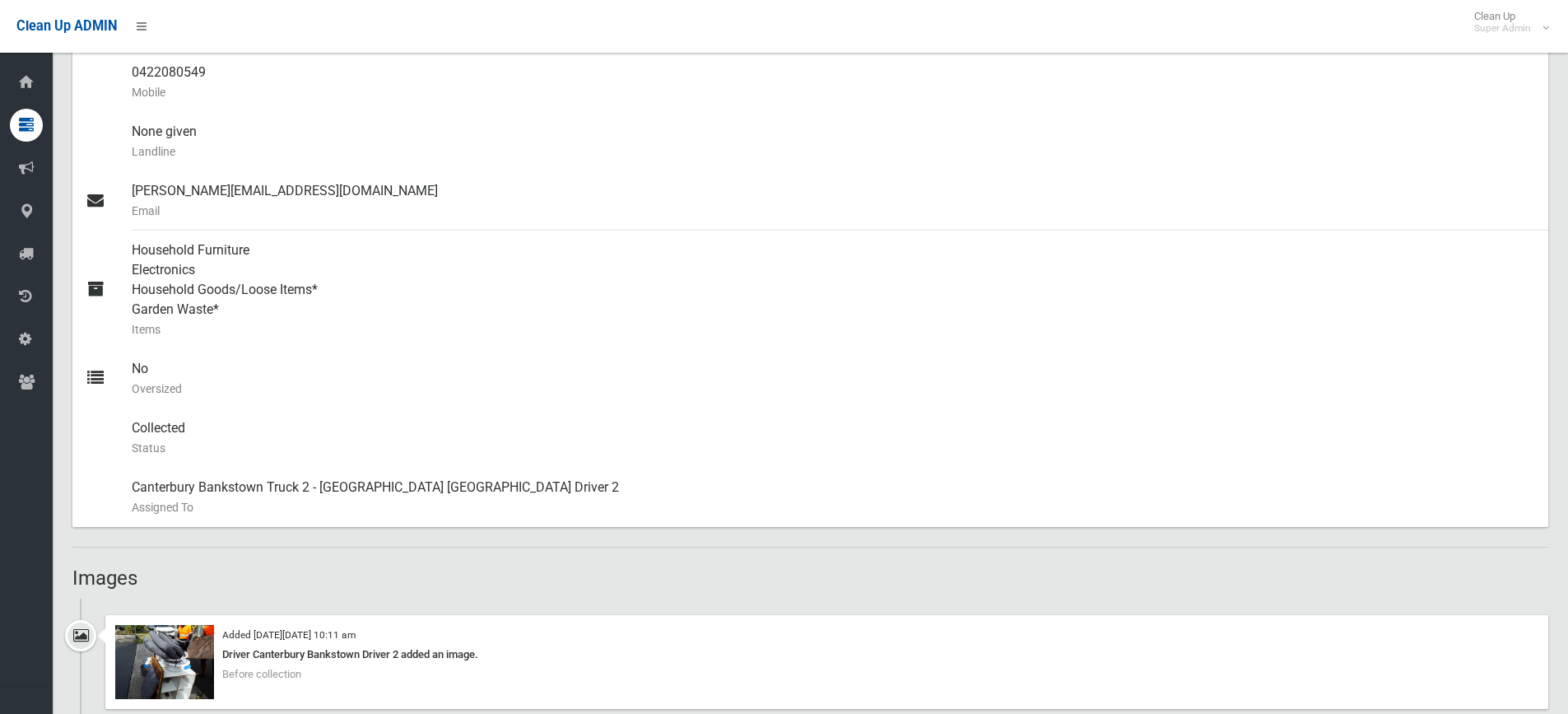
scroll to position [823, 0]
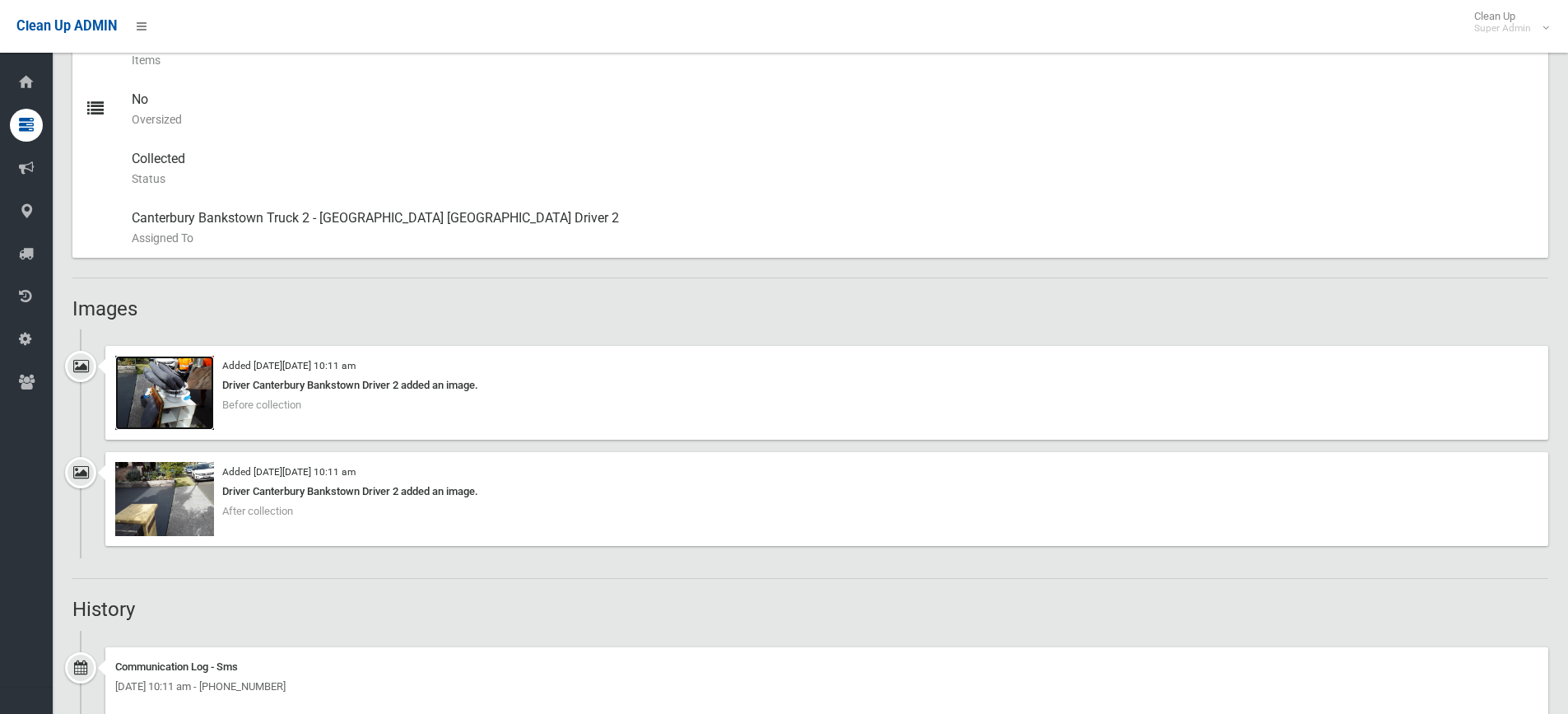
click at [157, 390] on img at bounding box center [164, 393] width 98 height 74
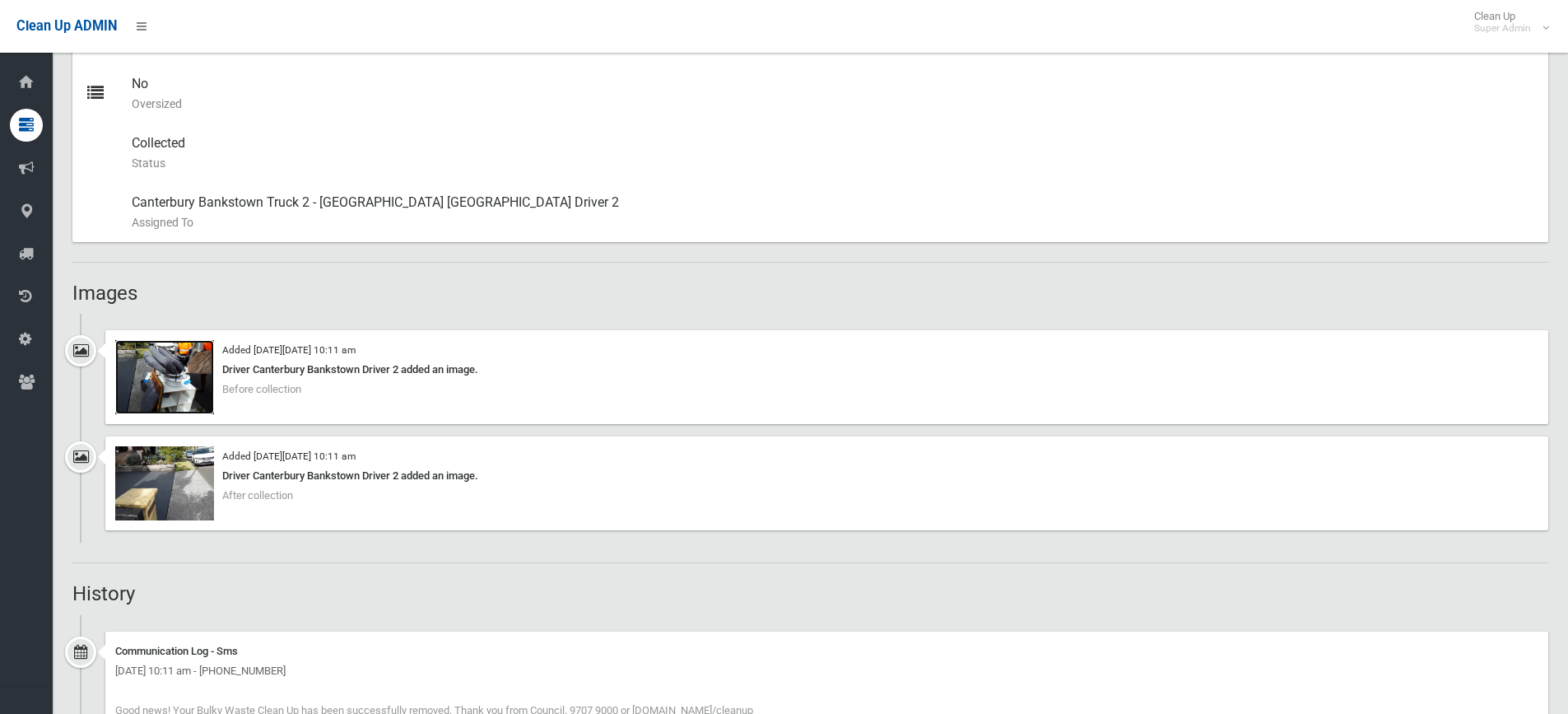
scroll to position [766, 0]
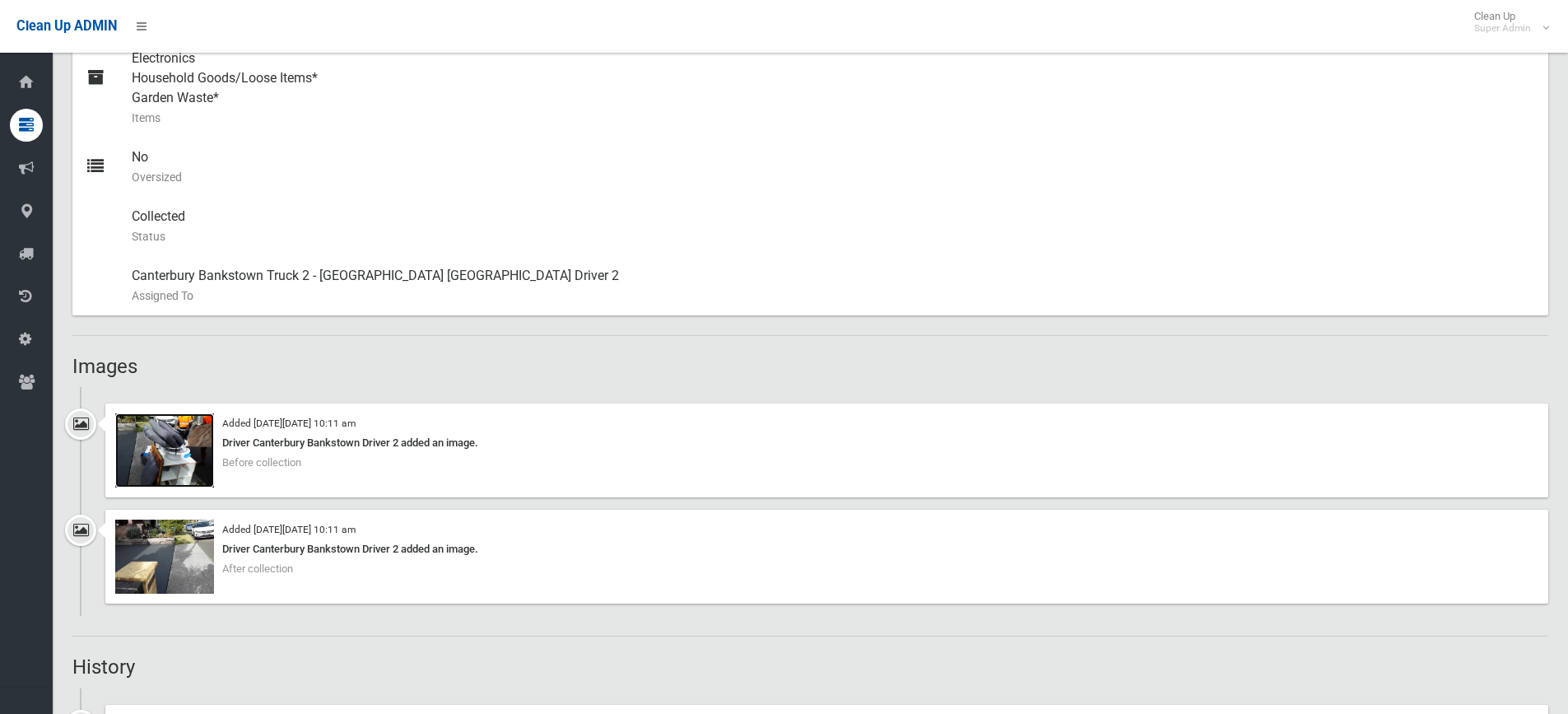
click at [166, 452] on img at bounding box center [164, 450] width 98 height 74
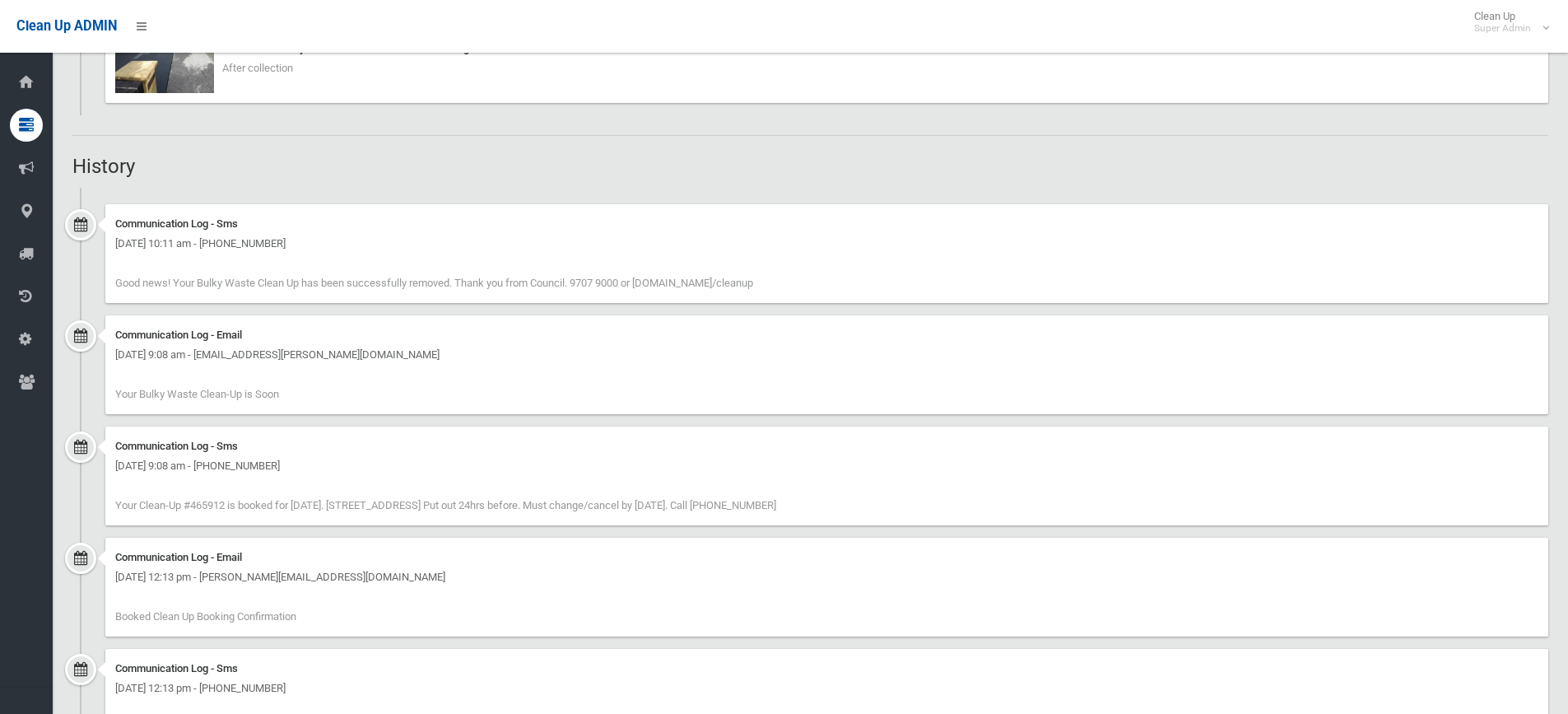
scroll to position [1342, 0]
